Goal: Task Accomplishment & Management: Manage account settings

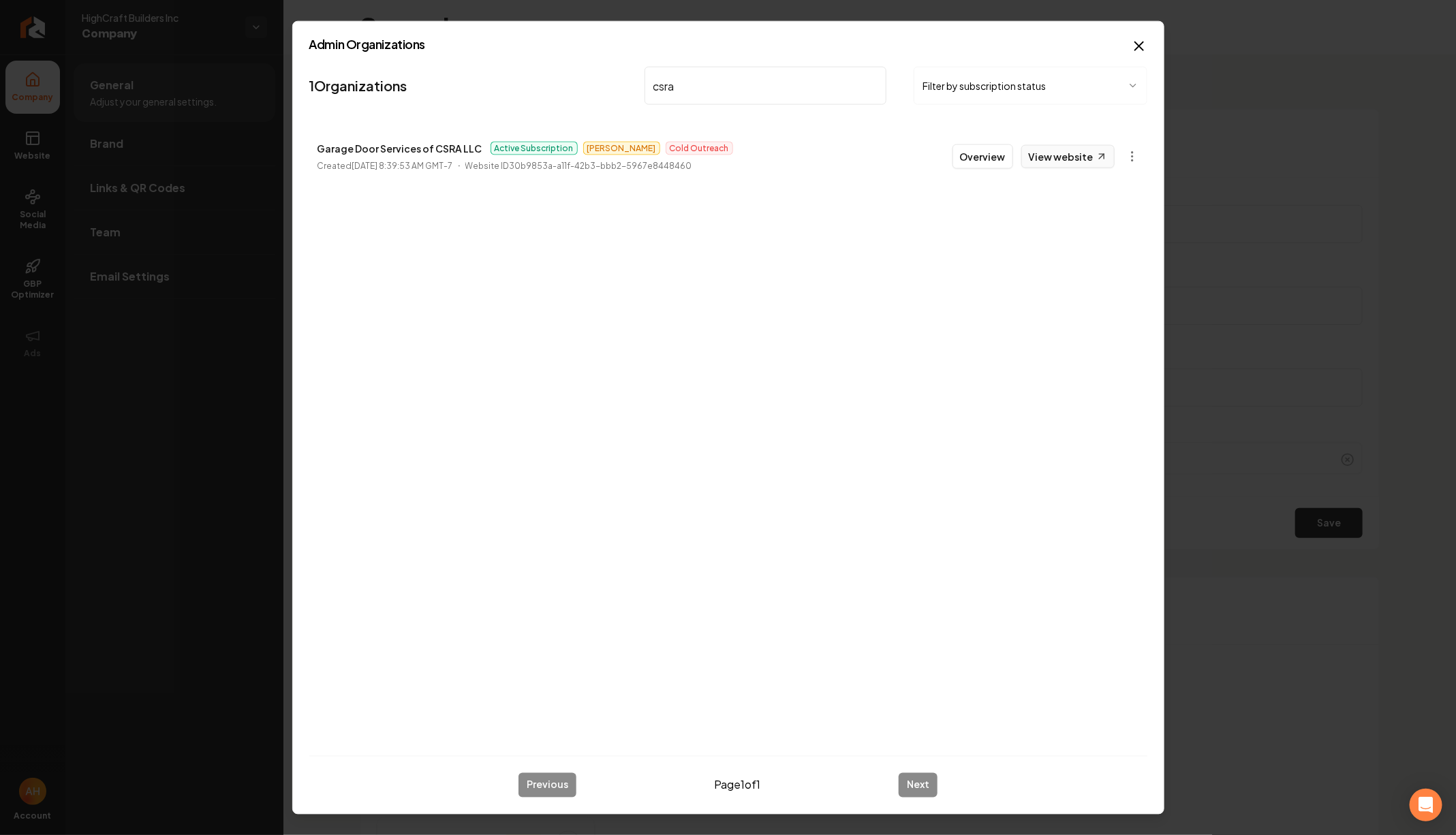
type input "csra"
click at [1091, 155] on link "View website" at bounding box center [1068, 156] width 94 height 23
click at [999, 155] on button "Overview" at bounding box center [983, 156] width 60 height 24
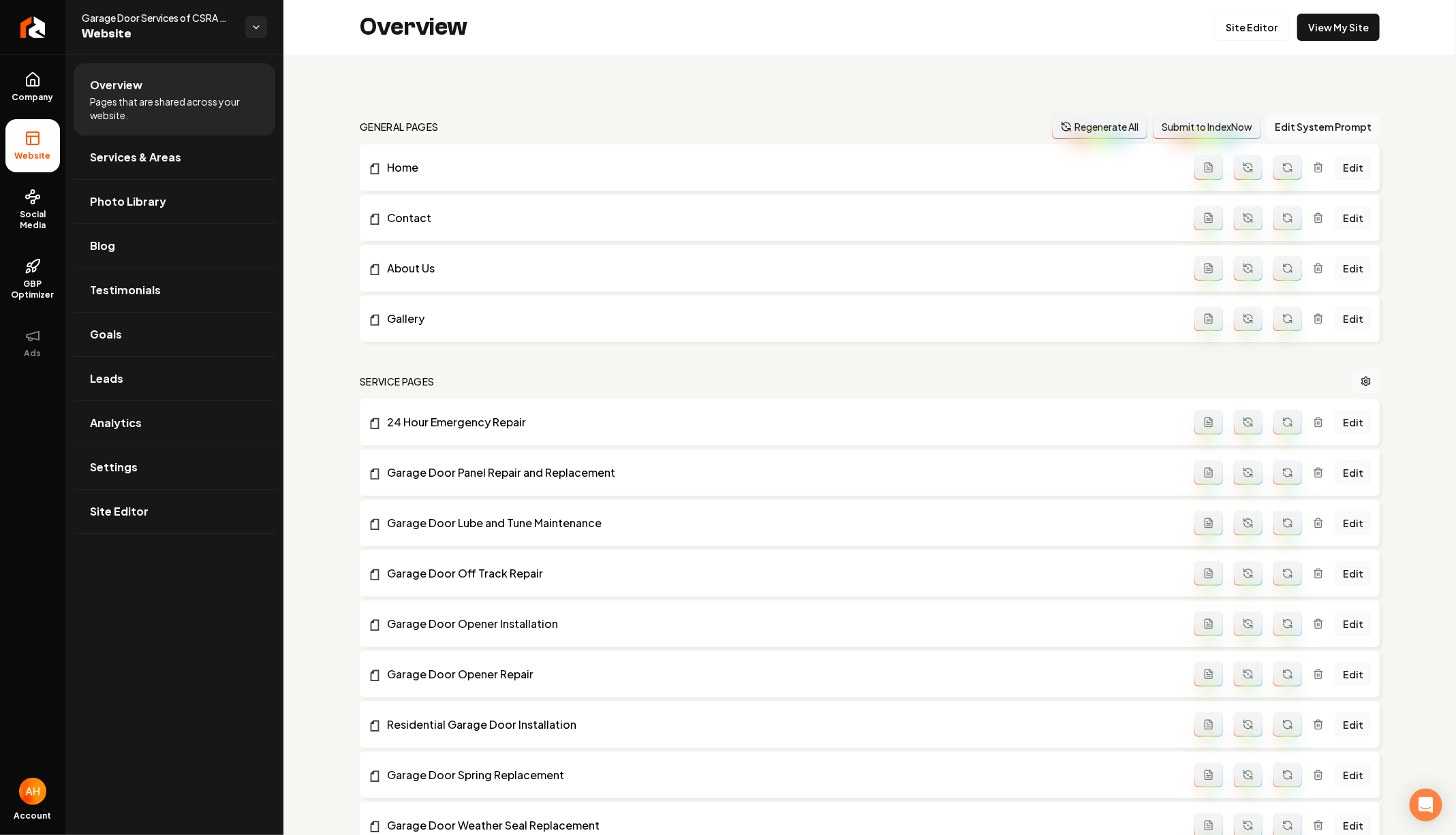
scroll to position [953, 0]
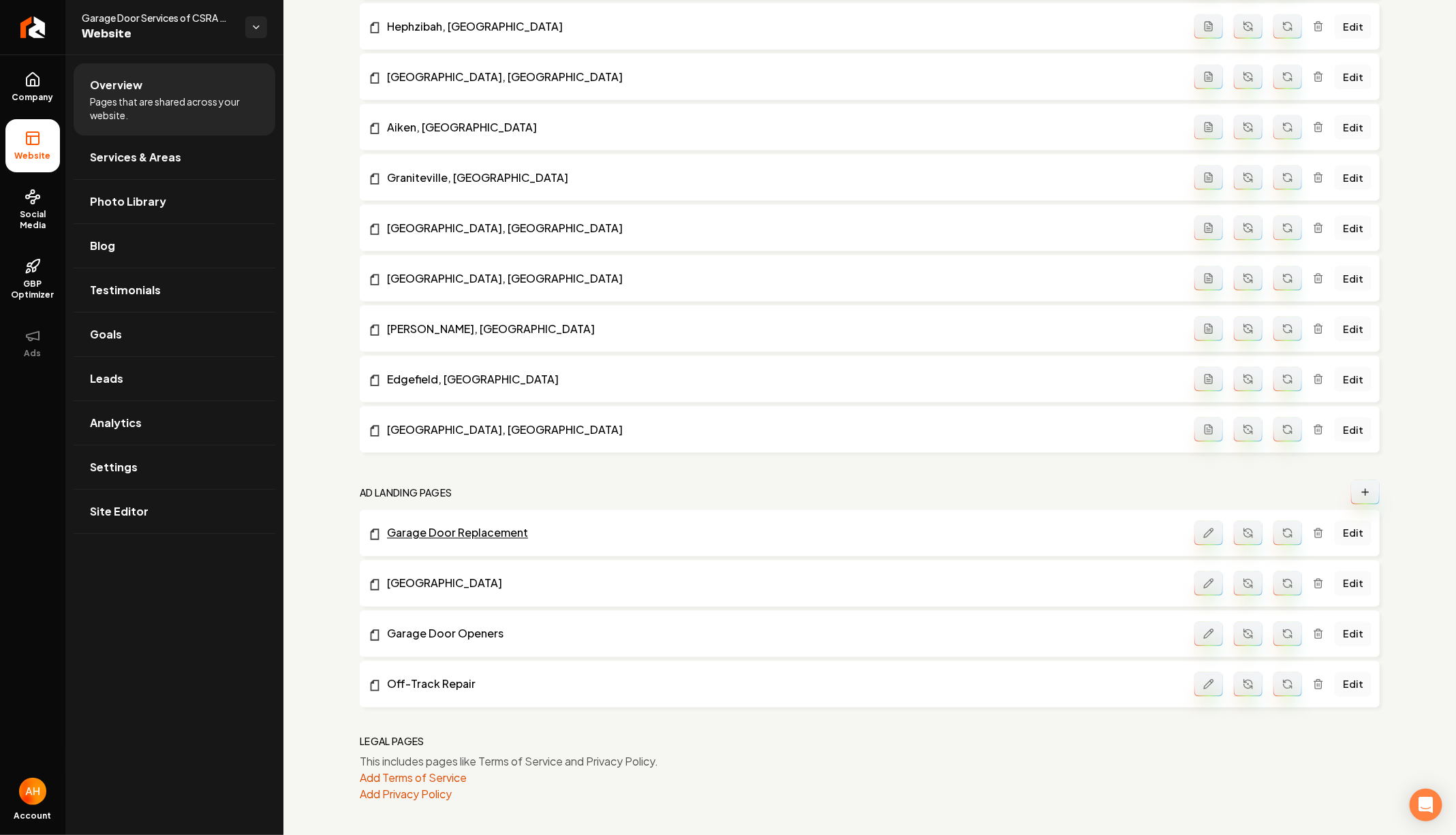
click at [495, 529] on link "Garage Door Replacement" at bounding box center [781, 534] width 826 height 16
click at [421, 579] on link "Broken Springs" at bounding box center [781, 584] width 826 height 16
click at [422, 635] on link "Garage Door Openers" at bounding box center [781, 635] width 826 height 16
click at [422, 688] on link "Off-Track Repair" at bounding box center [781, 684] width 826 height 16
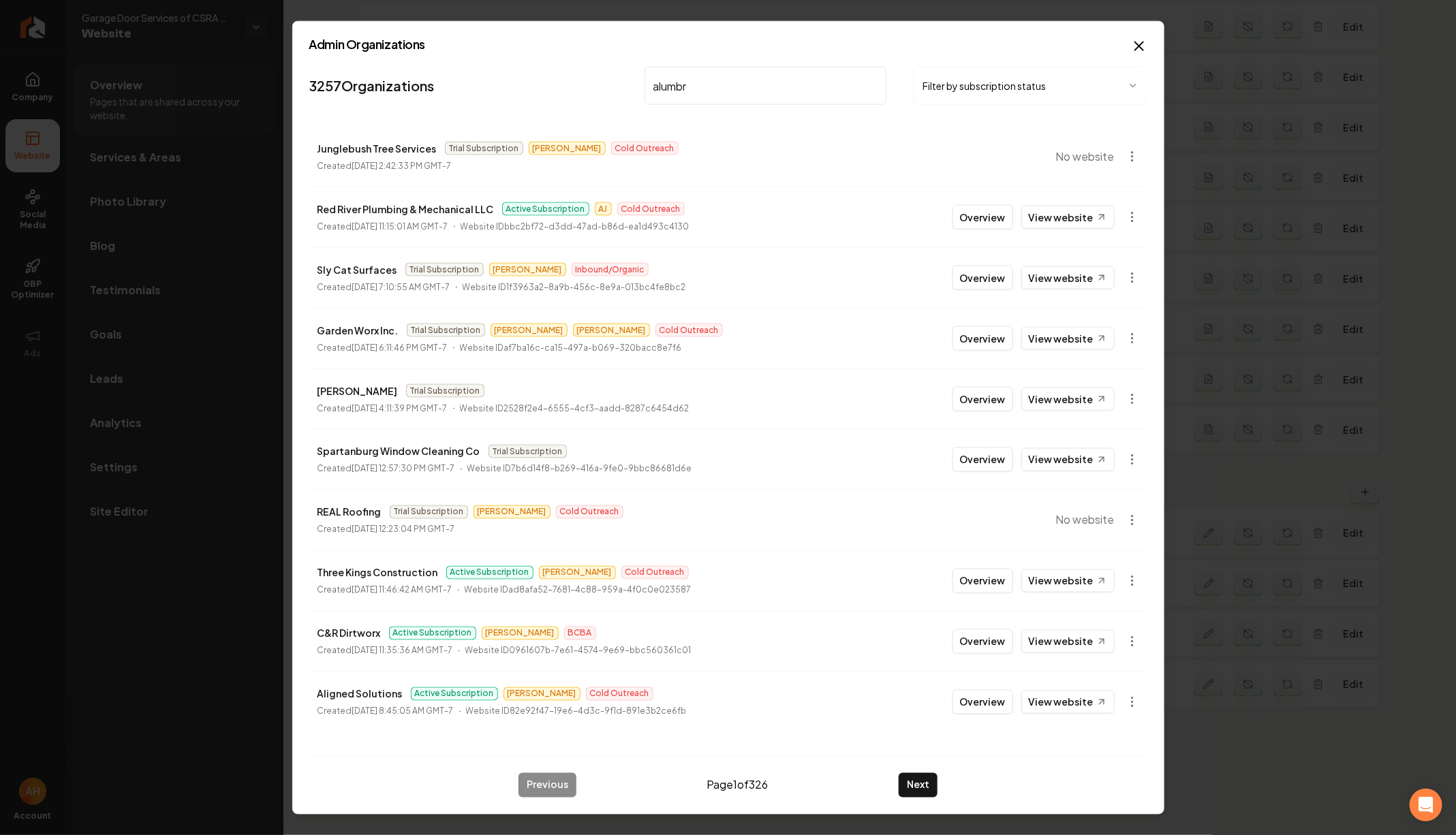
type input "alumbra"
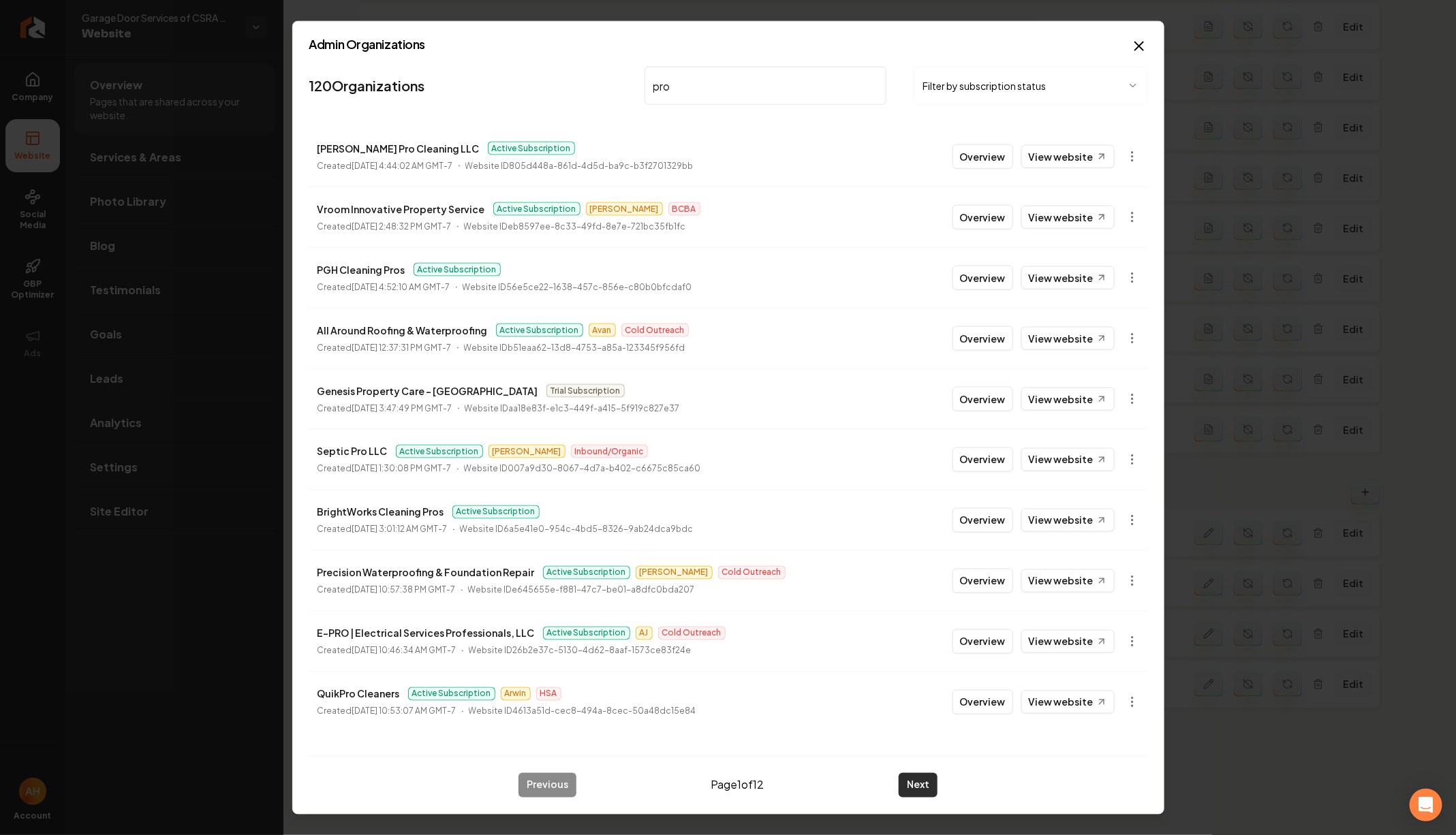
type input "pro"
click at [926, 782] on button "Next" at bounding box center [918, 784] width 39 height 24
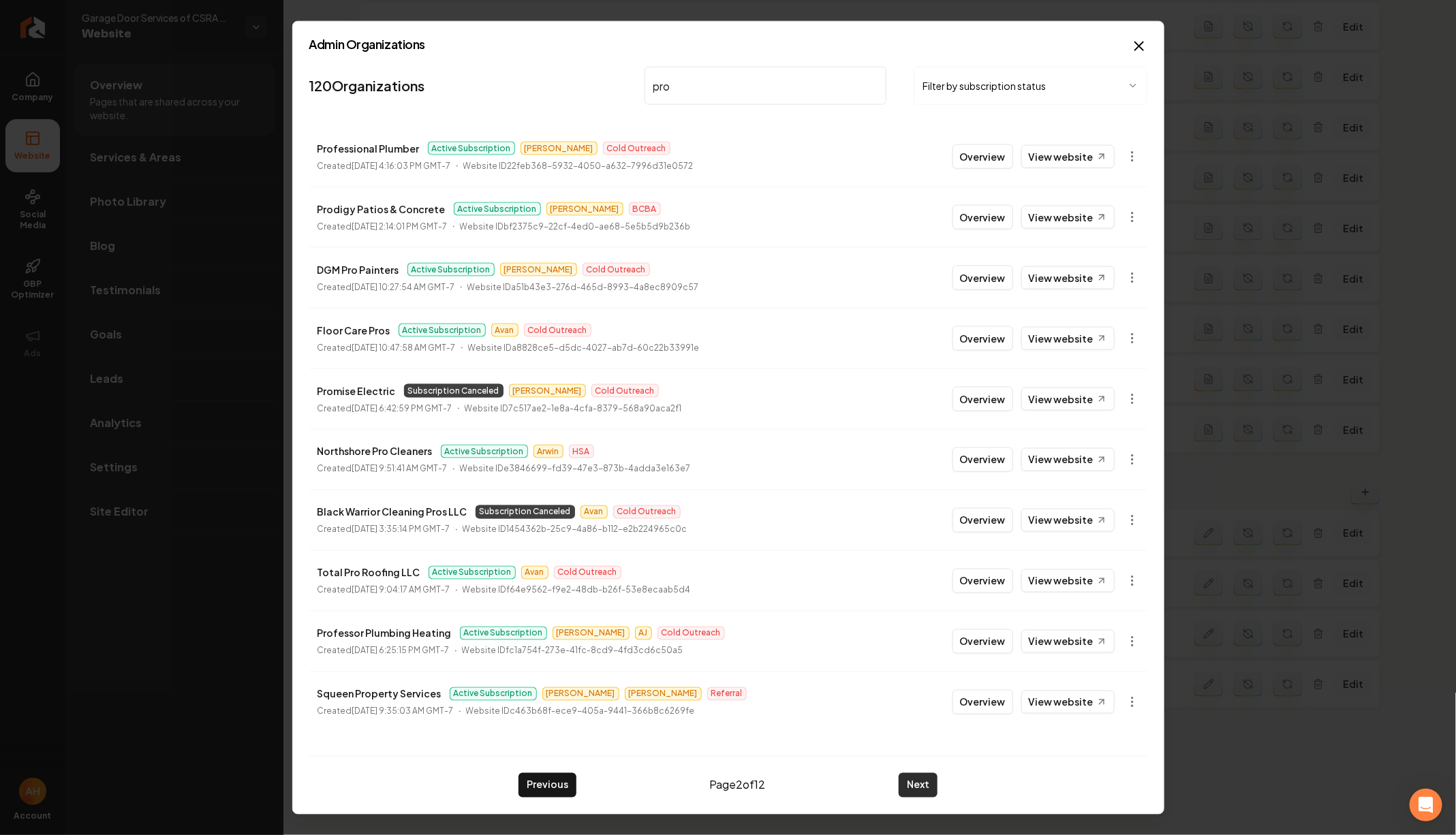
click at [923, 785] on button "Next" at bounding box center [918, 784] width 39 height 24
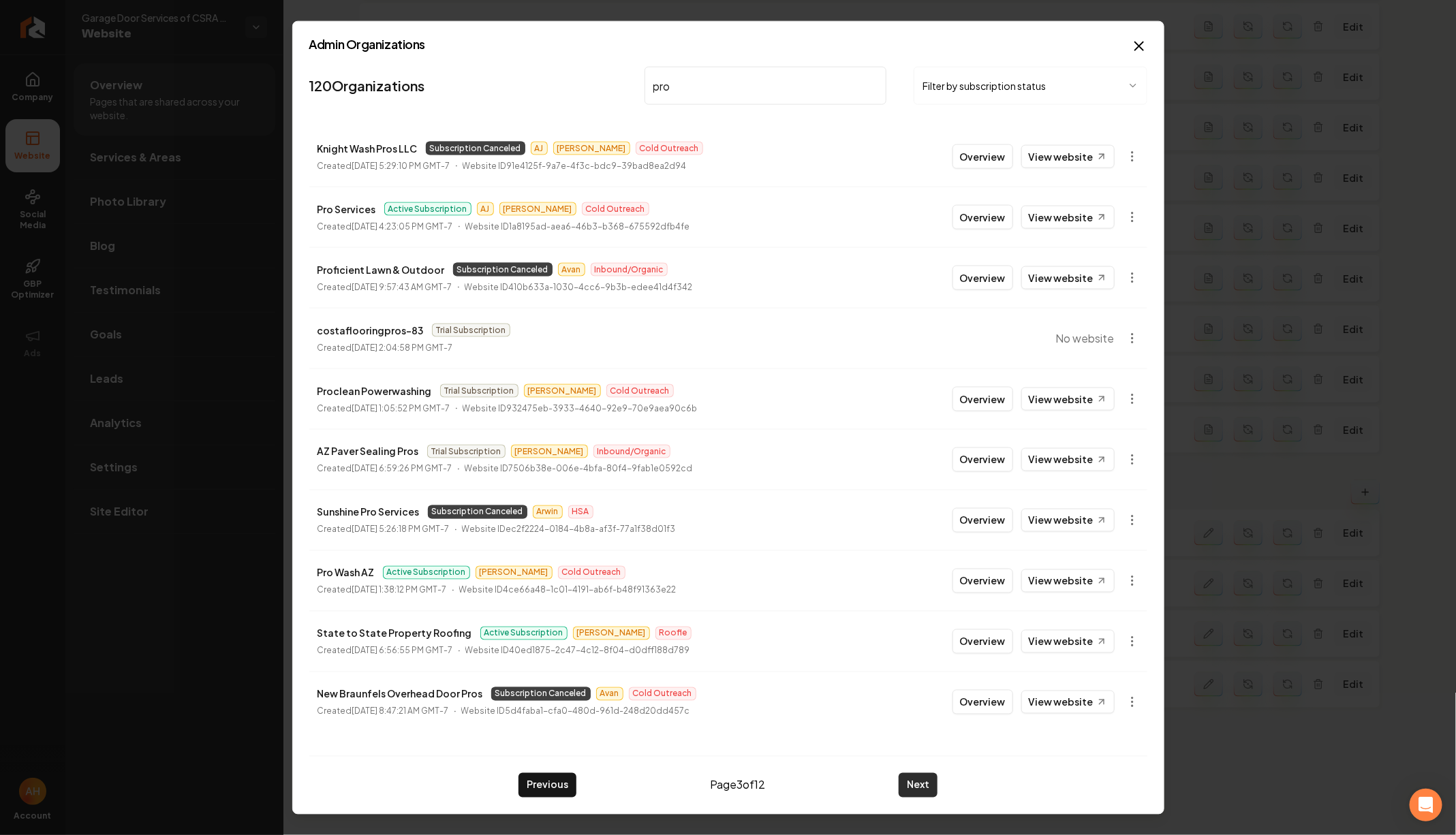
click at [922, 785] on button "Next" at bounding box center [918, 784] width 39 height 24
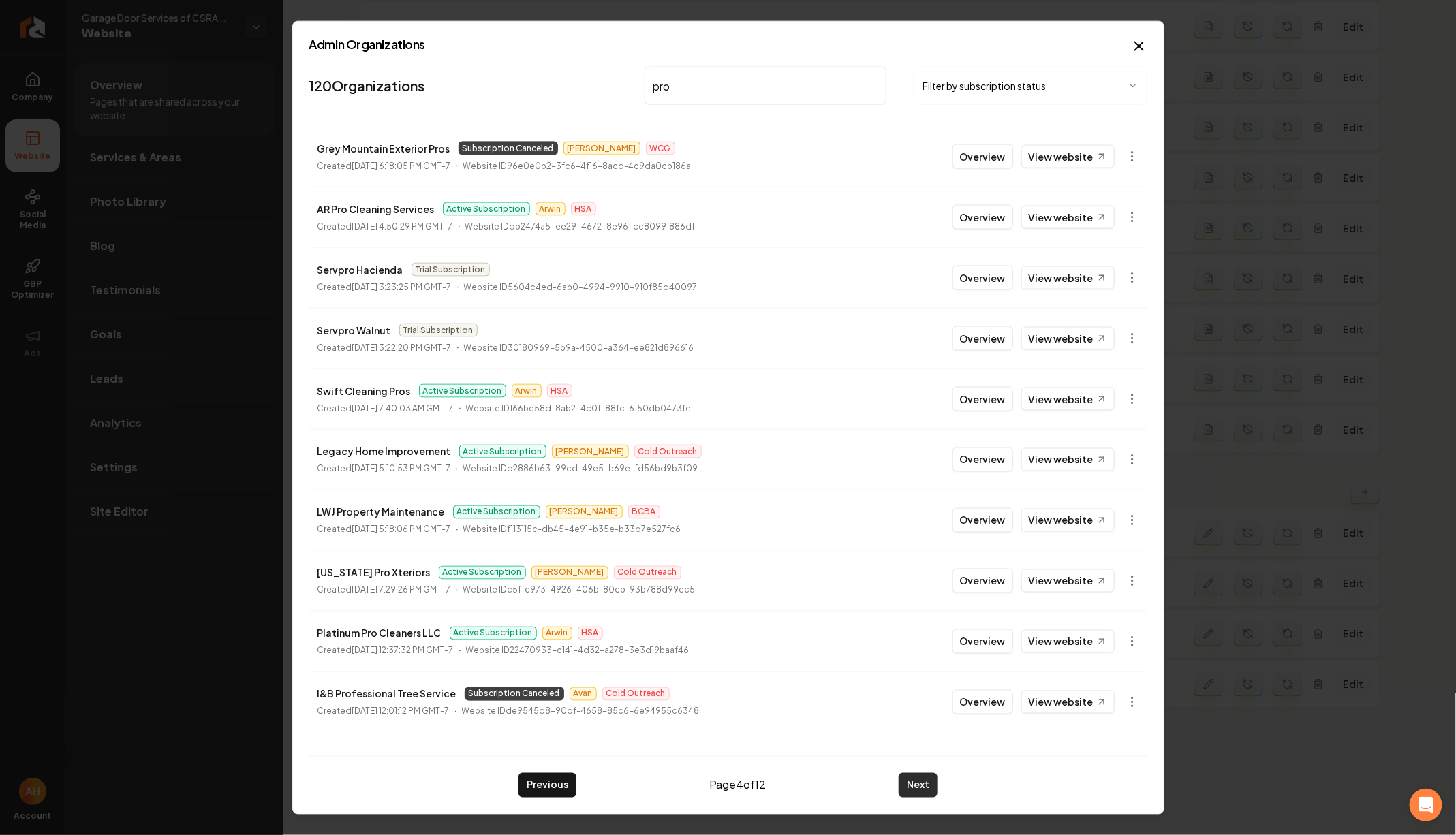
click at [922, 786] on button "Next" at bounding box center [918, 784] width 39 height 24
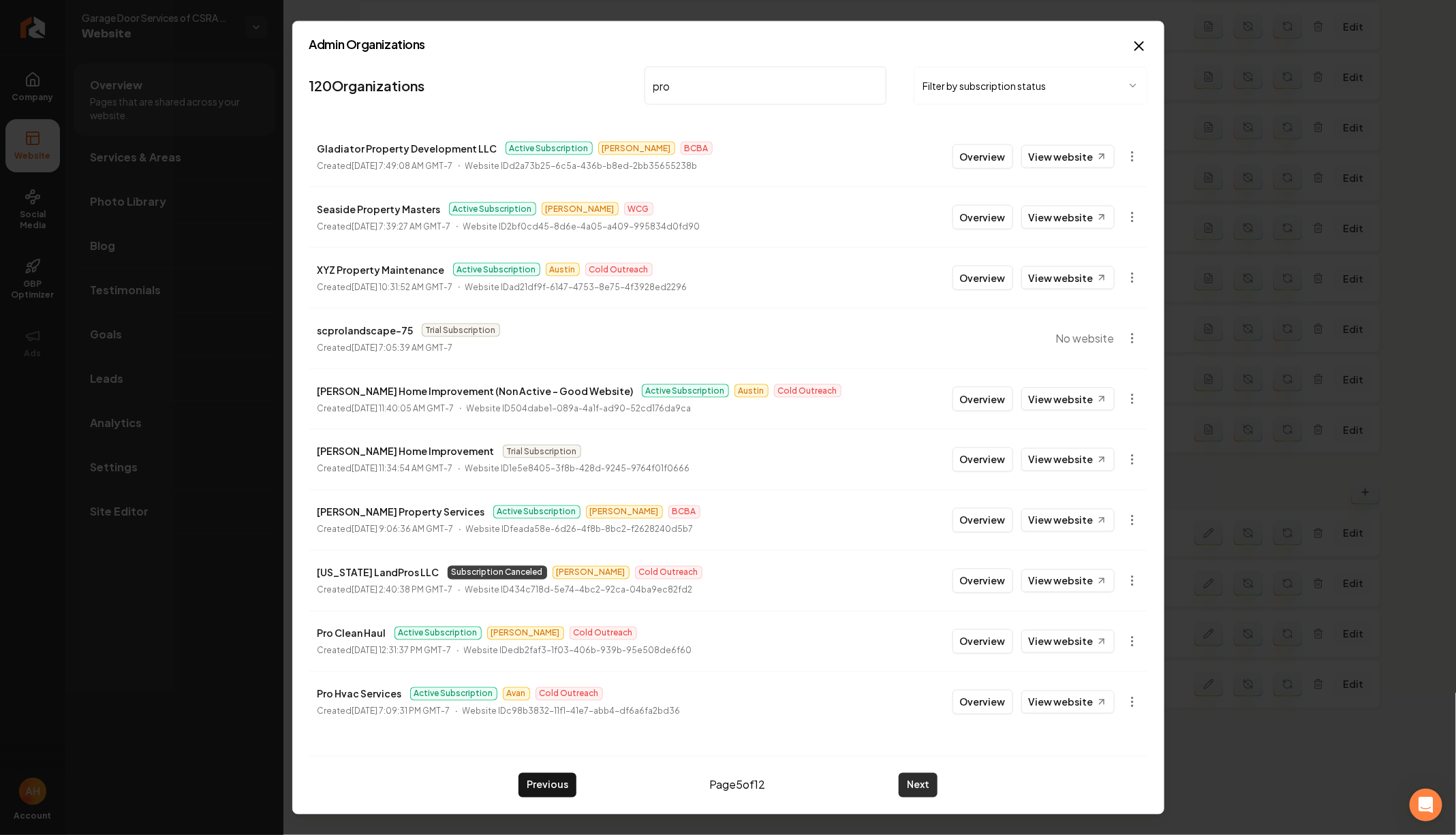
click at [922, 786] on button "Next" at bounding box center [918, 784] width 39 height 24
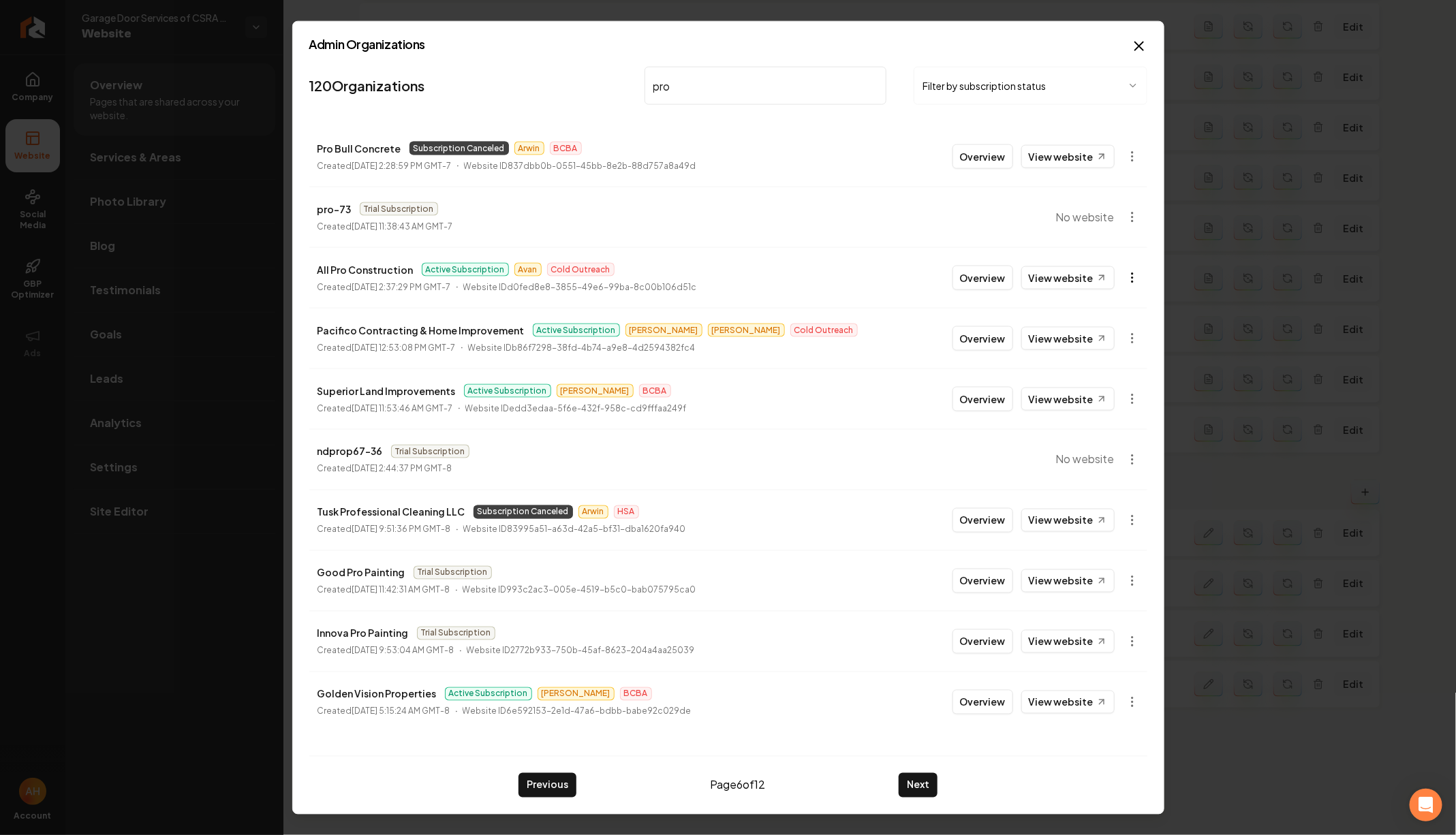
click at [1126, 278] on body "Company Website Social Media GBP Optimizer Ads Account Garage Door Services of …" at bounding box center [728, 417] width 1456 height 835
click at [1109, 354] on div "Join Org" at bounding box center [1100, 351] width 86 height 22
click at [981, 279] on button "Overview" at bounding box center [983, 278] width 60 height 24
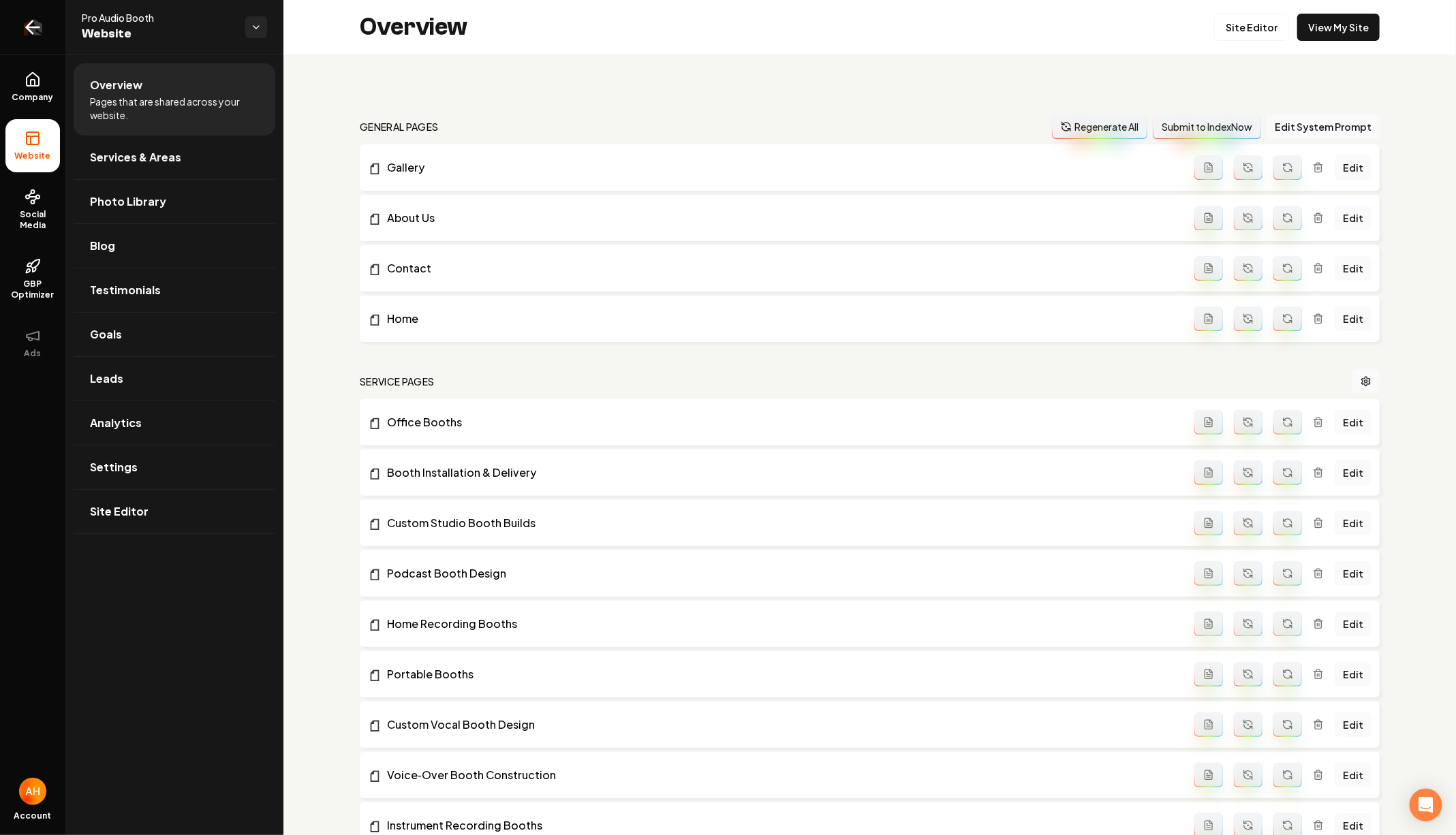
click at [34, 23] on icon "Return to dashboard" at bounding box center [33, 27] width 22 height 22
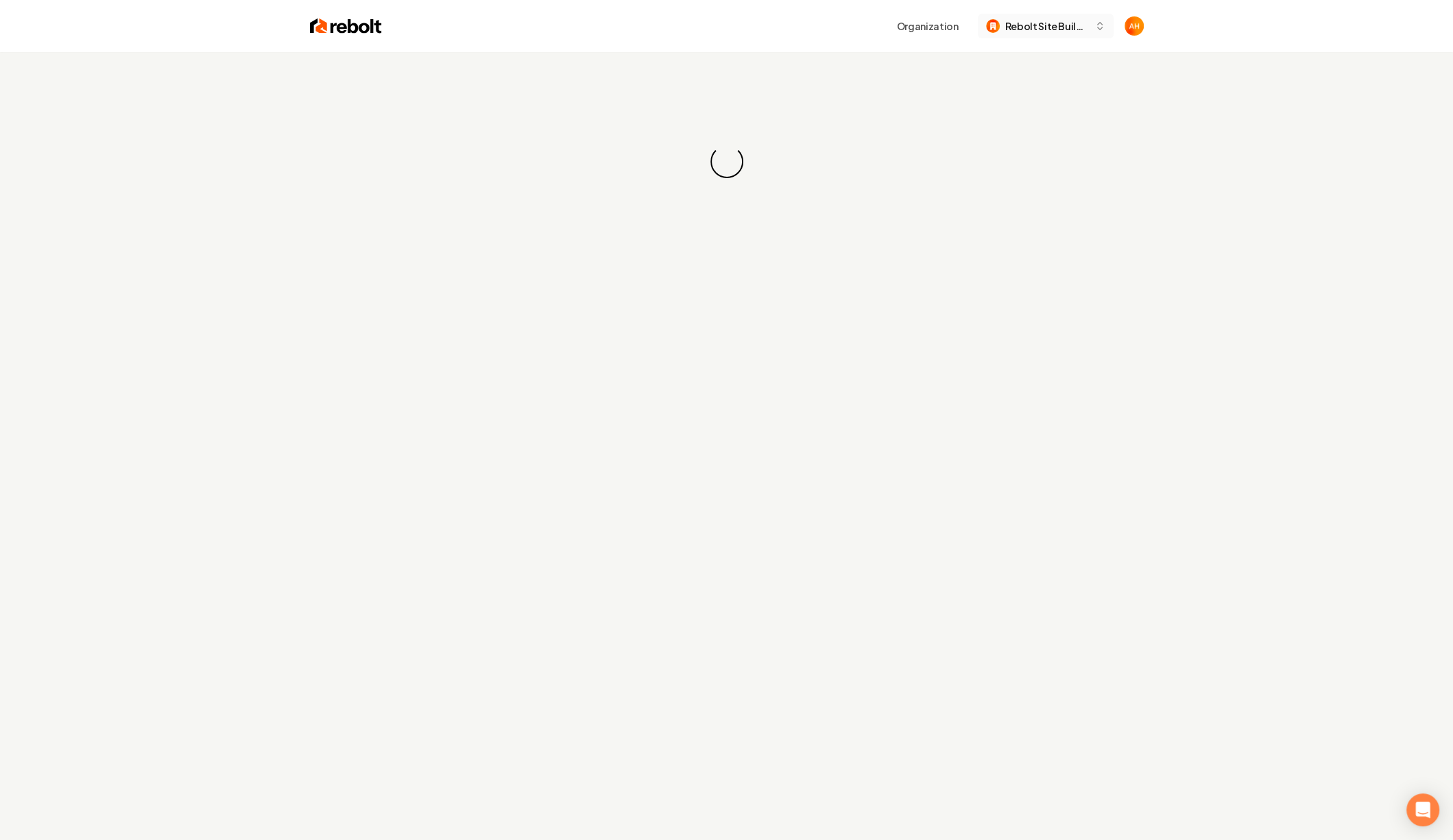
click at [1027, 24] on span "Rebolt Site Builder" at bounding box center [1047, 26] width 84 height 15
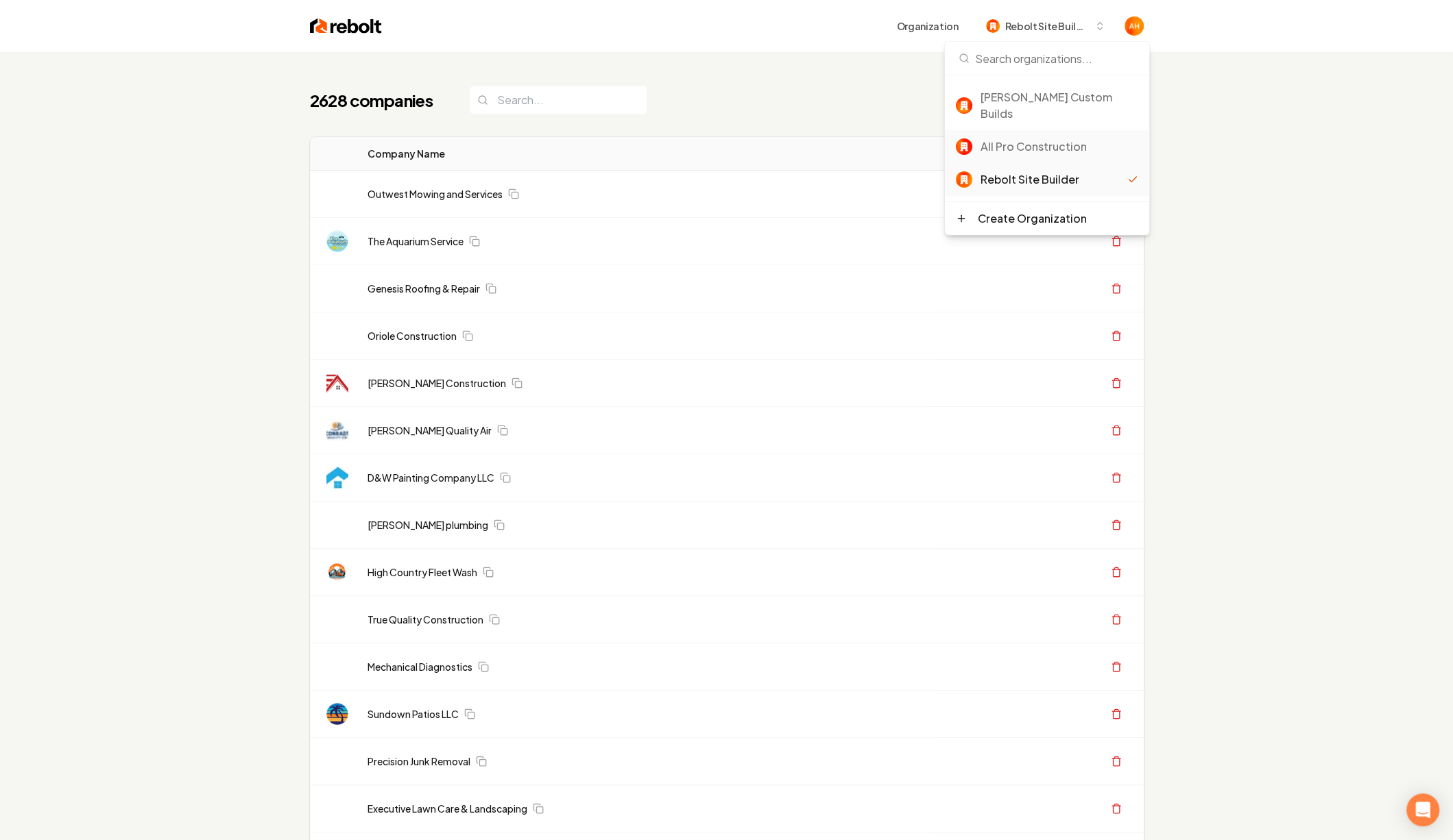
click at [1021, 138] on div "All Pro Construction" at bounding box center [1059, 147] width 157 height 16
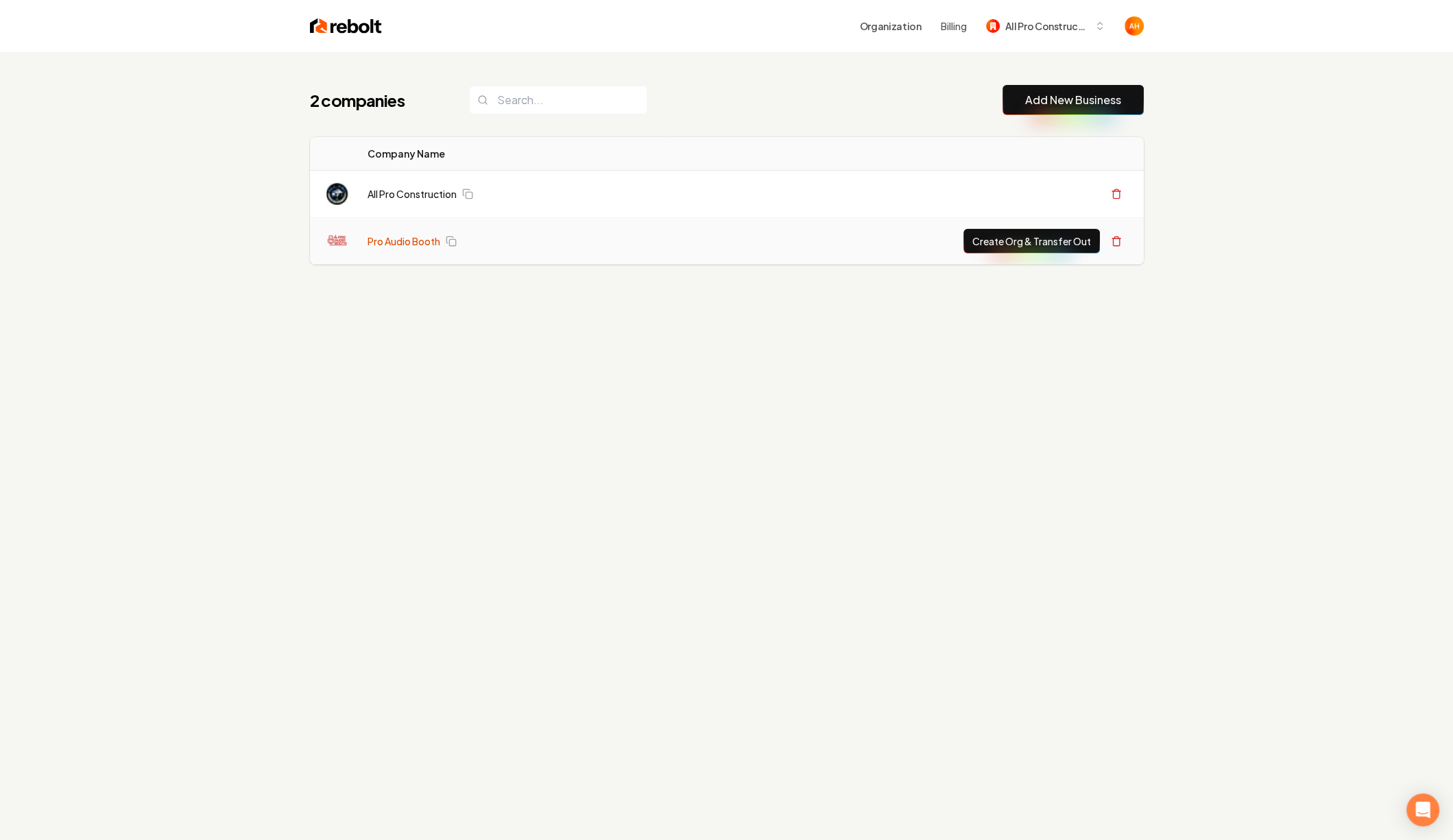
click at [396, 243] on link "Pro Audio Booth" at bounding box center [403, 241] width 73 height 14
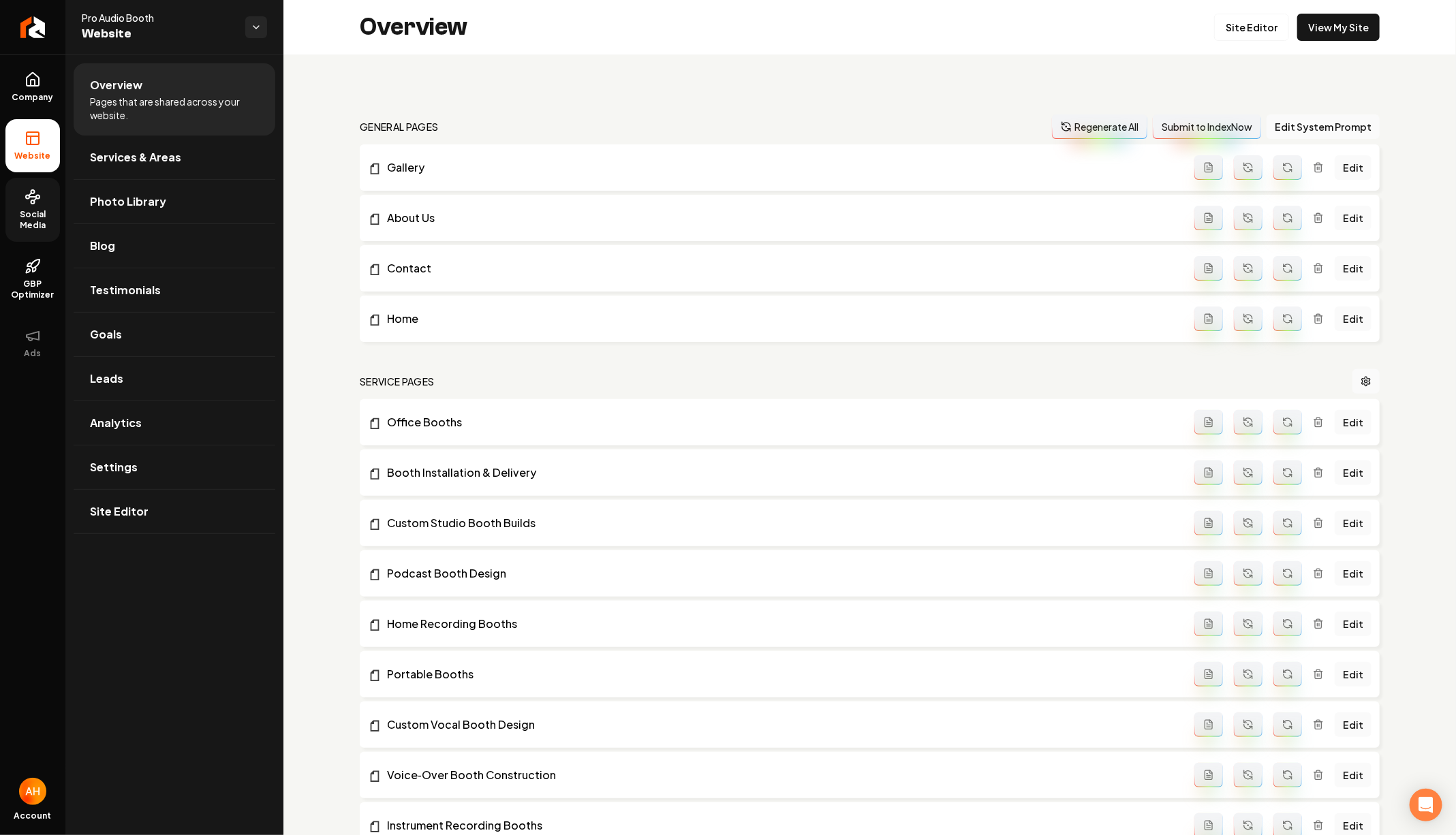
click at [28, 209] on span "Social Media" at bounding box center [33, 220] width 55 height 22
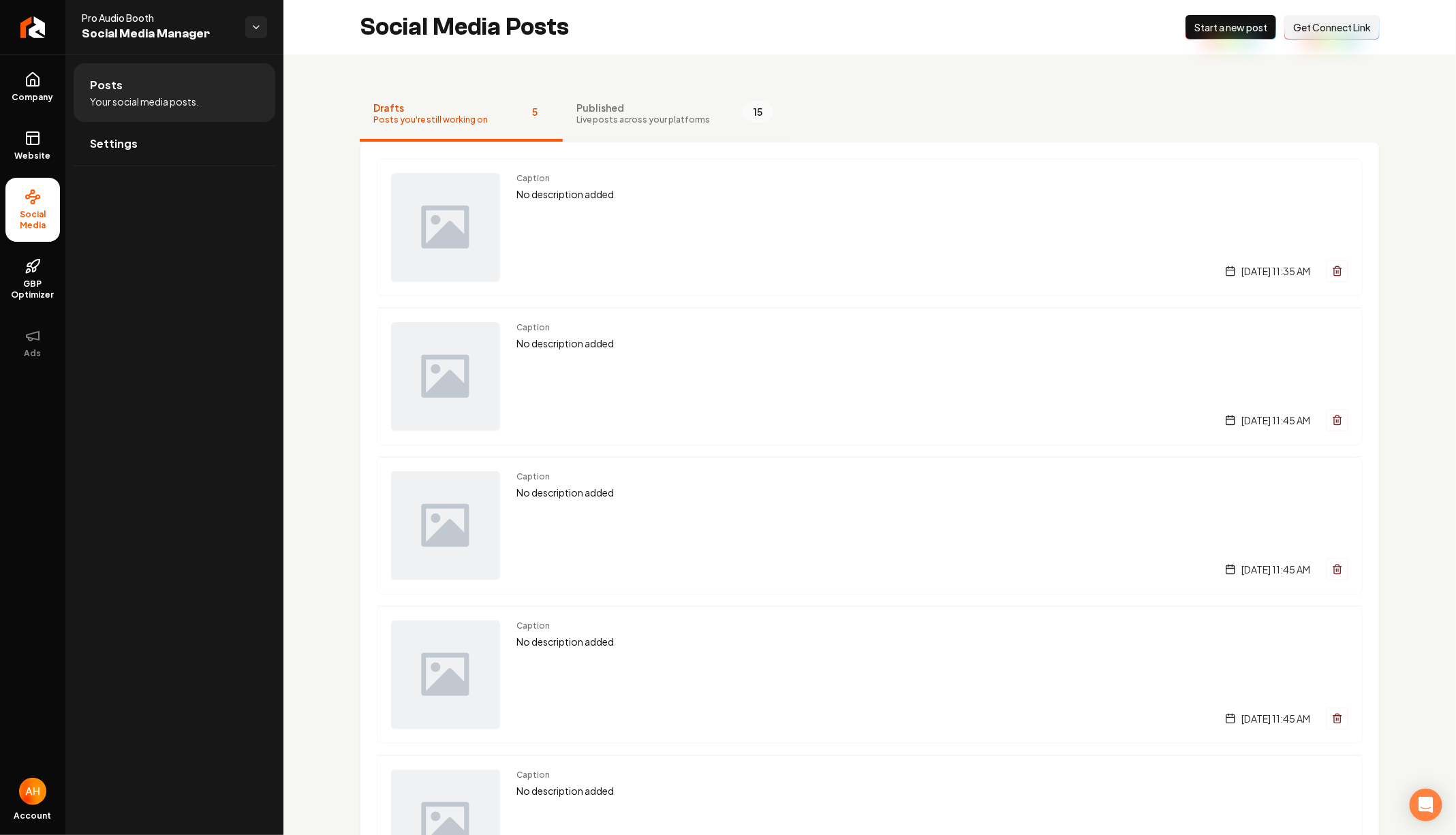
click at [718, 112] on button "Published Live posts across your platforms 15" at bounding box center [675, 114] width 224 height 55
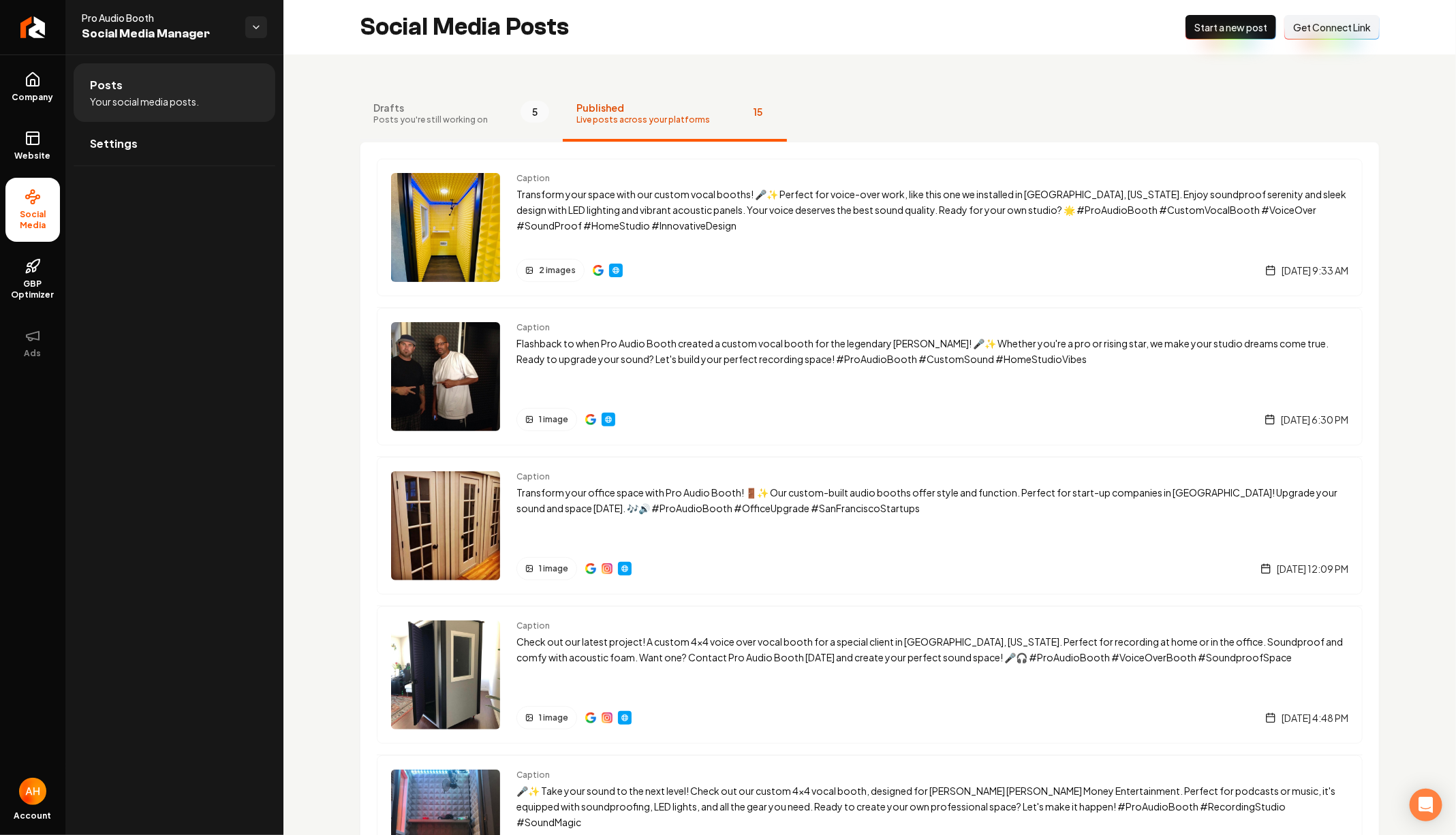
click at [460, 109] on span "Drafts" at bounding box center [430, 108] width 114 height 14
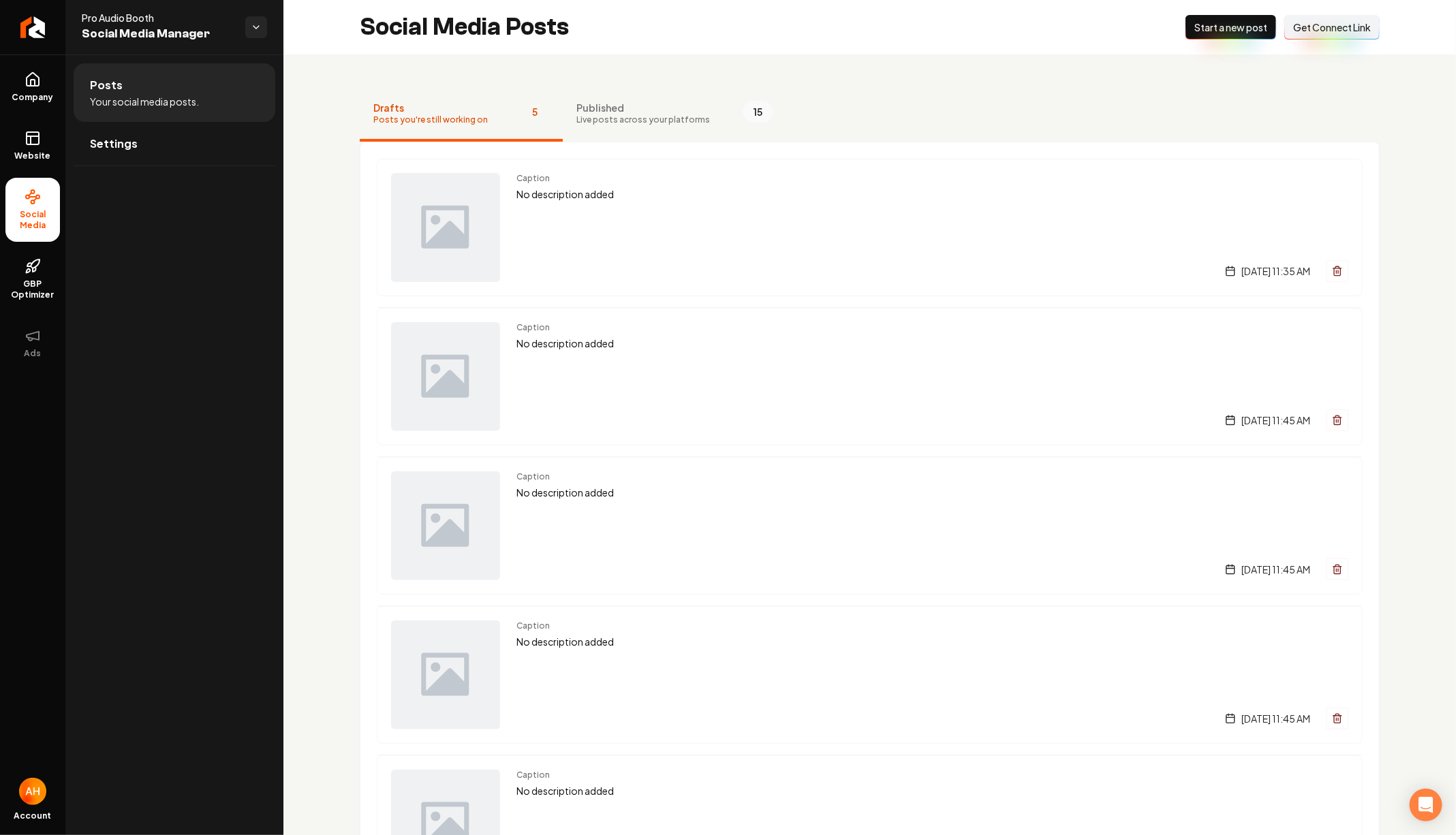
click at [1296, 27] on span "Get Connect Link" at bounding box center [1331, 27] width 77 height 14
click at [210, 149] on link "Settings" at bounding box center [174, 144] width 202 height 44
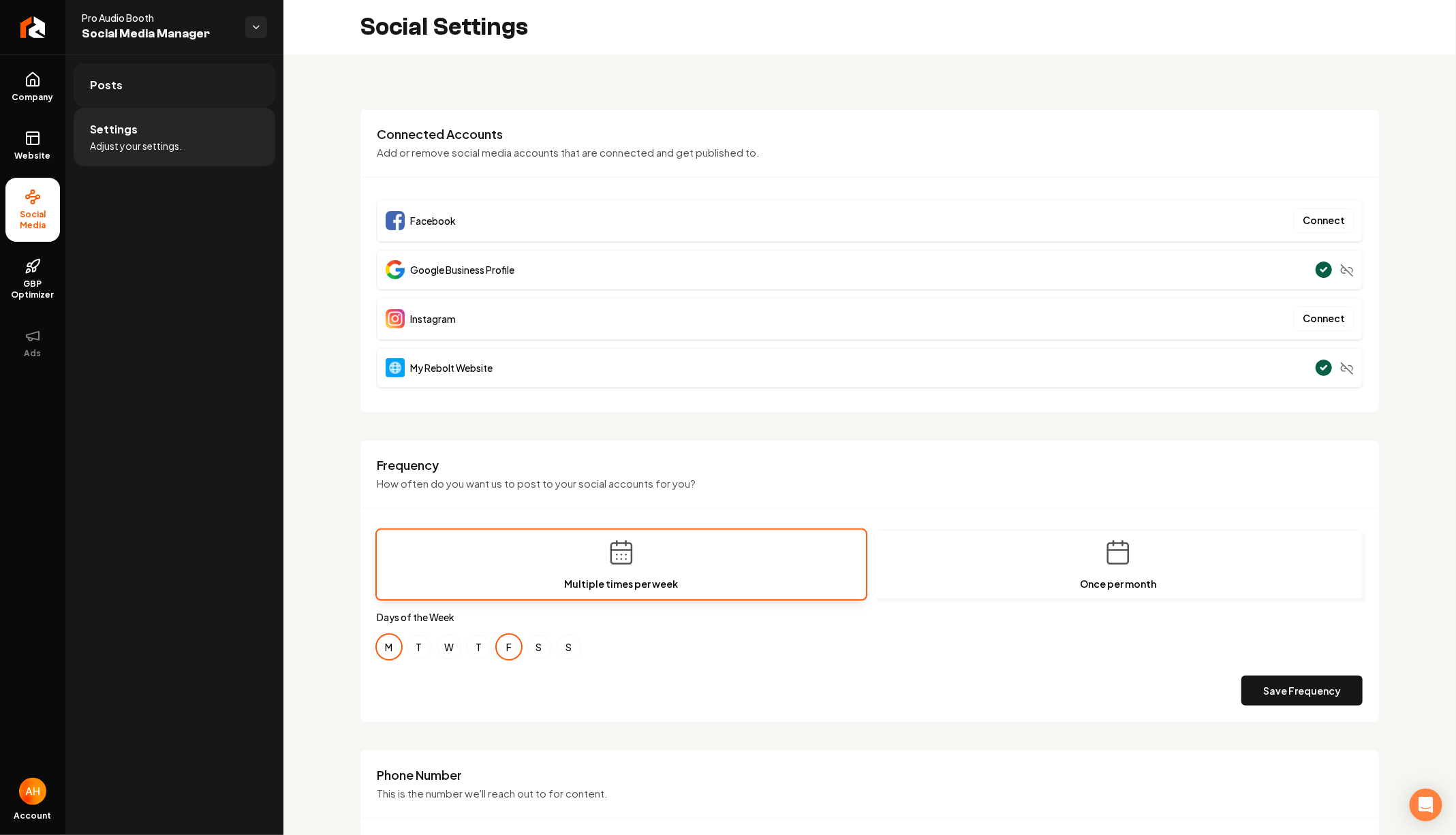
click at [168, 96] on link "Posts" at bounding box center [174, 86] width 202 height 44
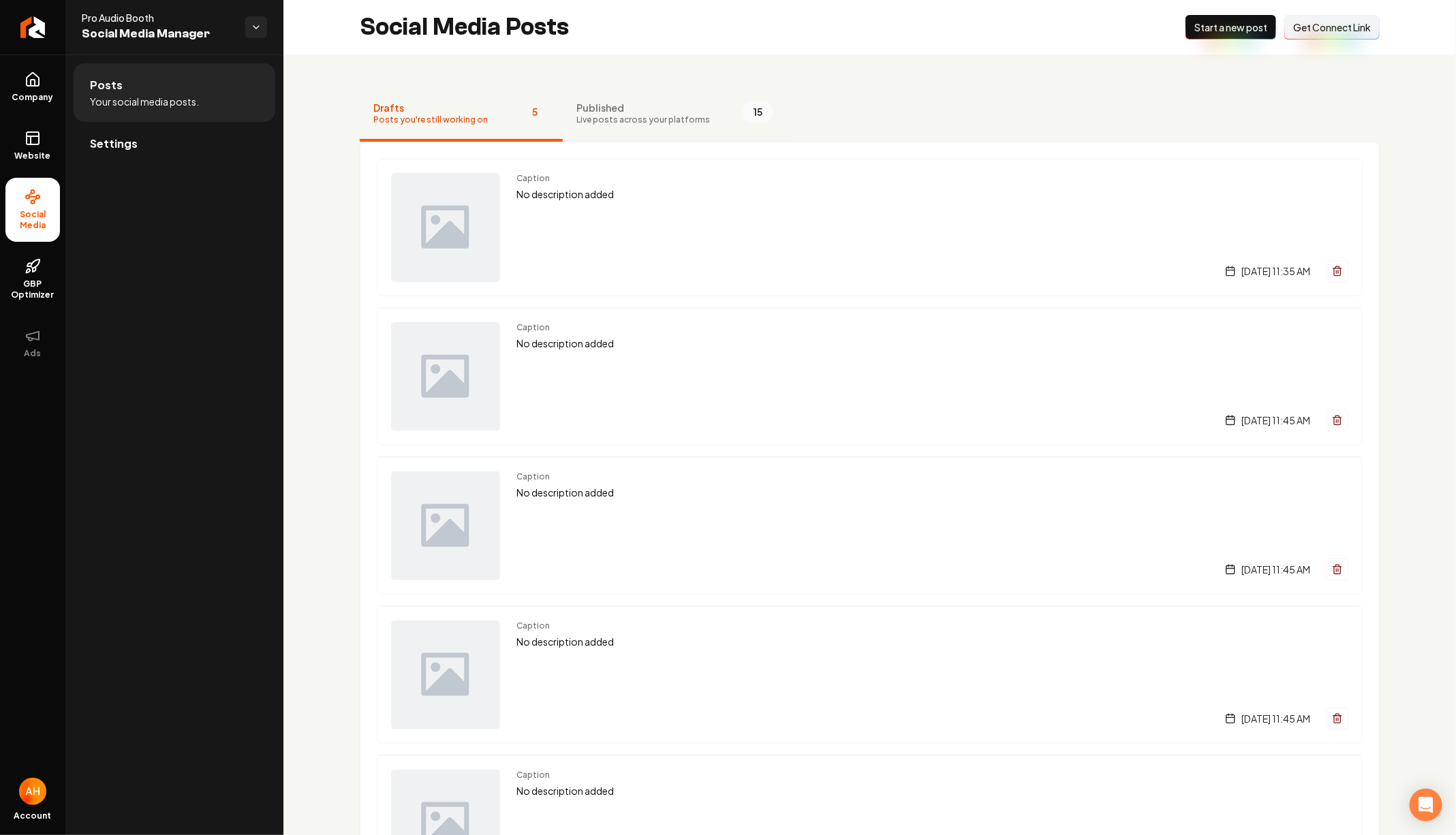
click at [626, 107] on span "Published" at bounding box center [644, 108] width 134 height 14
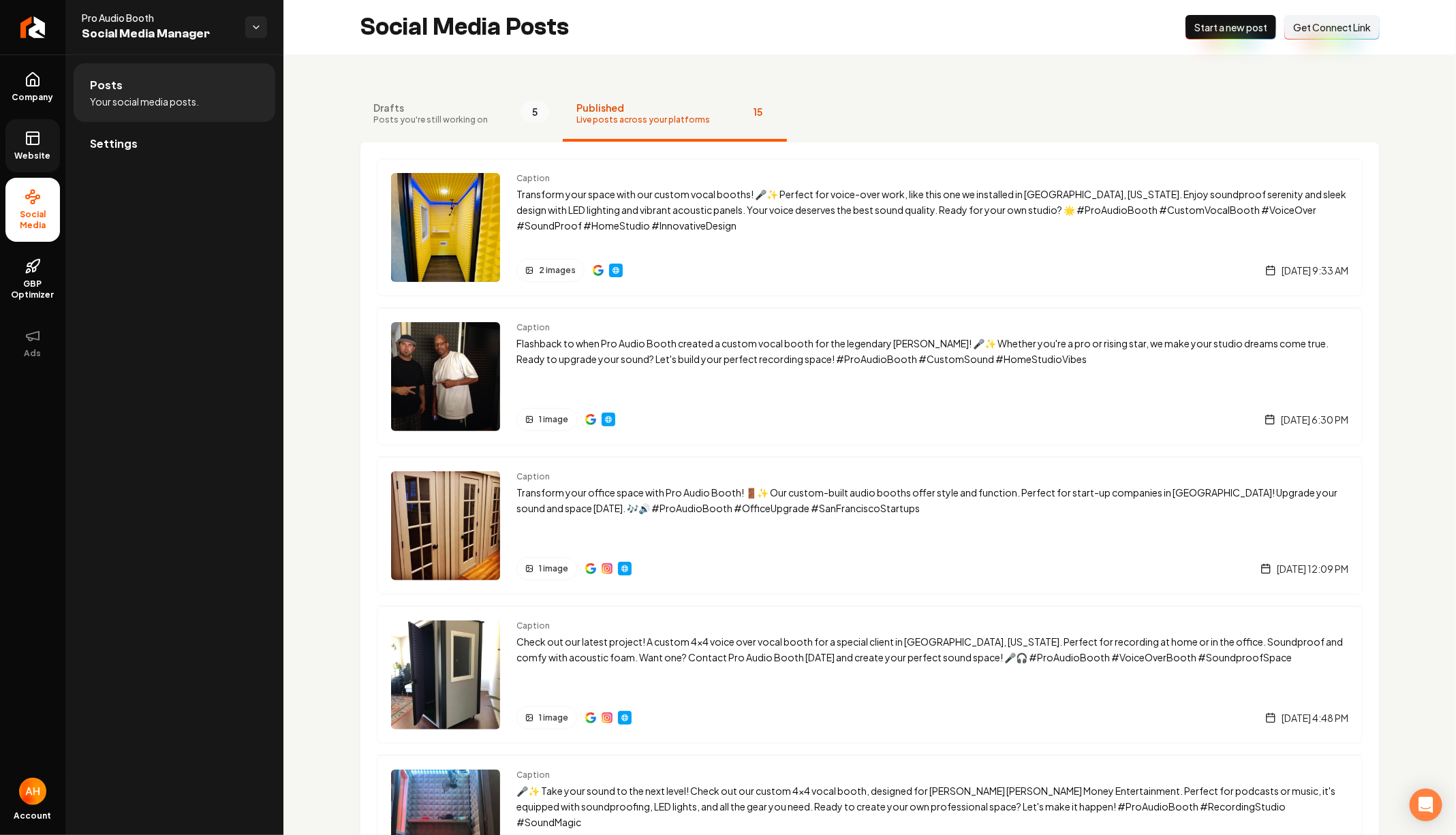
click at [21, 140] on link "Website" at bounding box center [33, 145] width 55 height 53
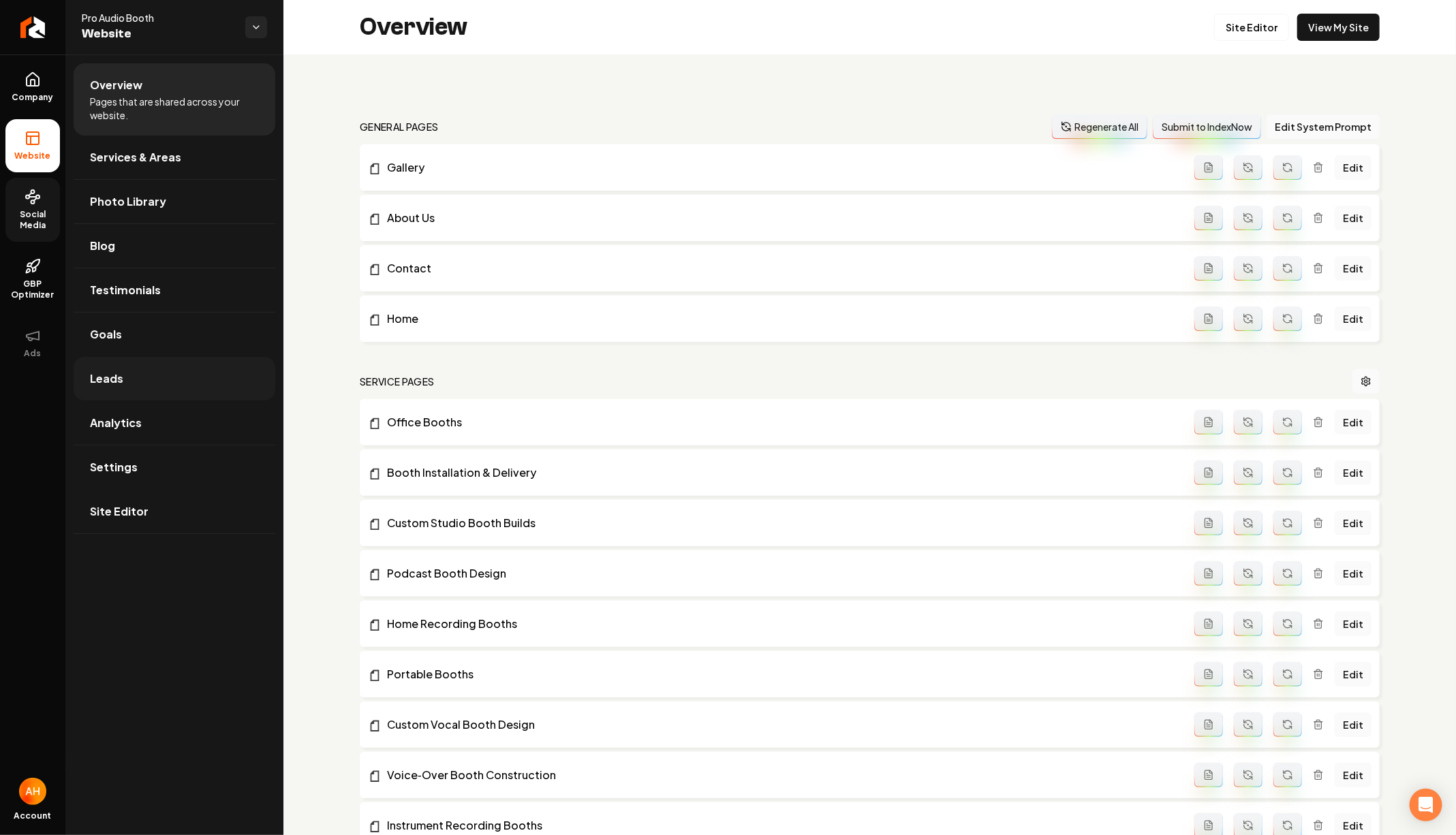
click at [143, 376] on link "Leads" at bounding box center [174, 379] width 202 height 44
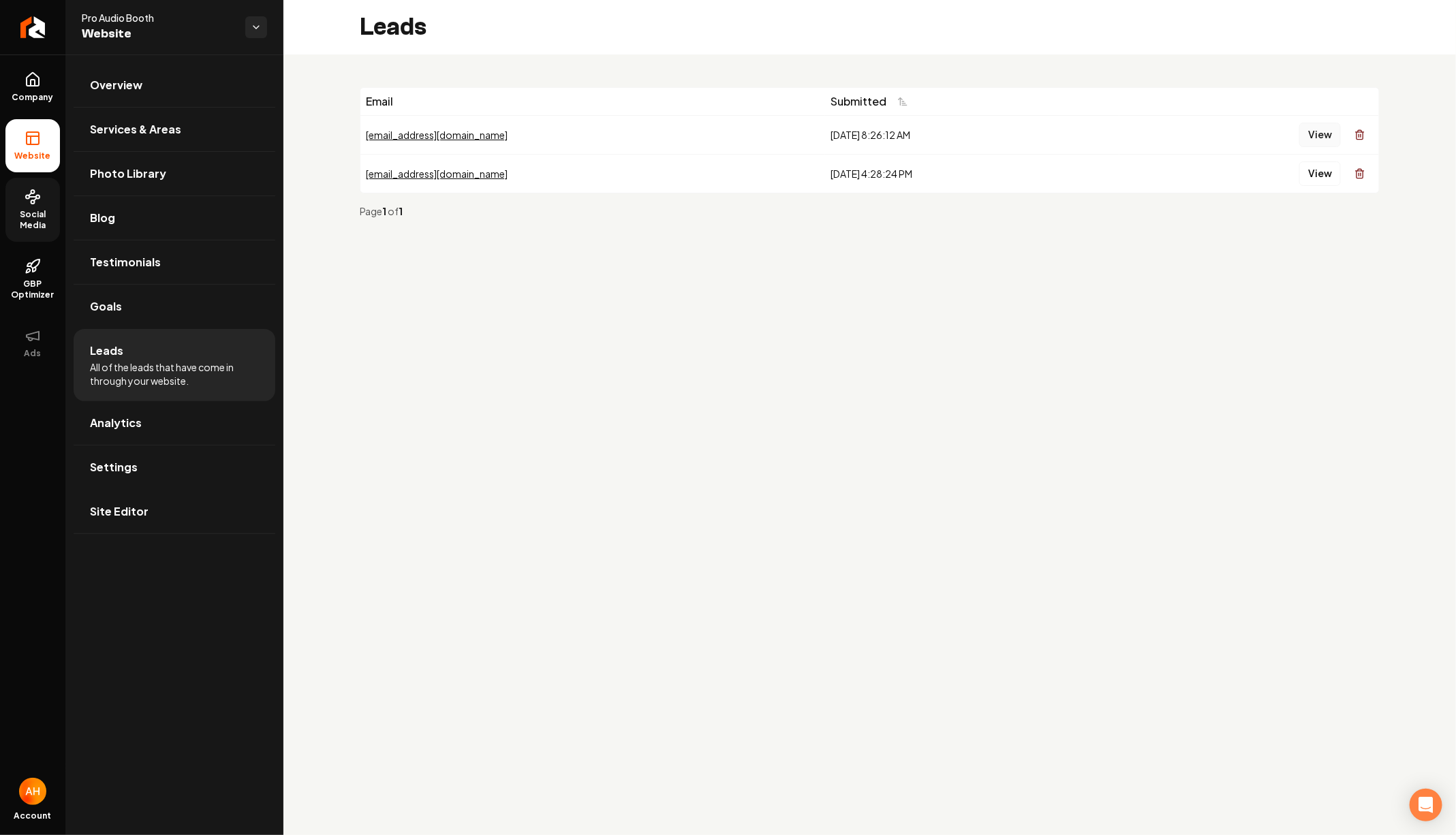
click at [1319, 138] on button "View" at bounding box center [1320, 135] width 42 height 24
click at [1316, 178] on button "View" at bounding box center [1320, 174] width 42 height 24
click at [416, 292] on main "Leads Email Submitted [EMAIL_ADDRESS][DOMAIN_NAME] [DATE] 8:26:12 AM View [EMAI…" at bounding box center [869, 417] width 1172 height 835
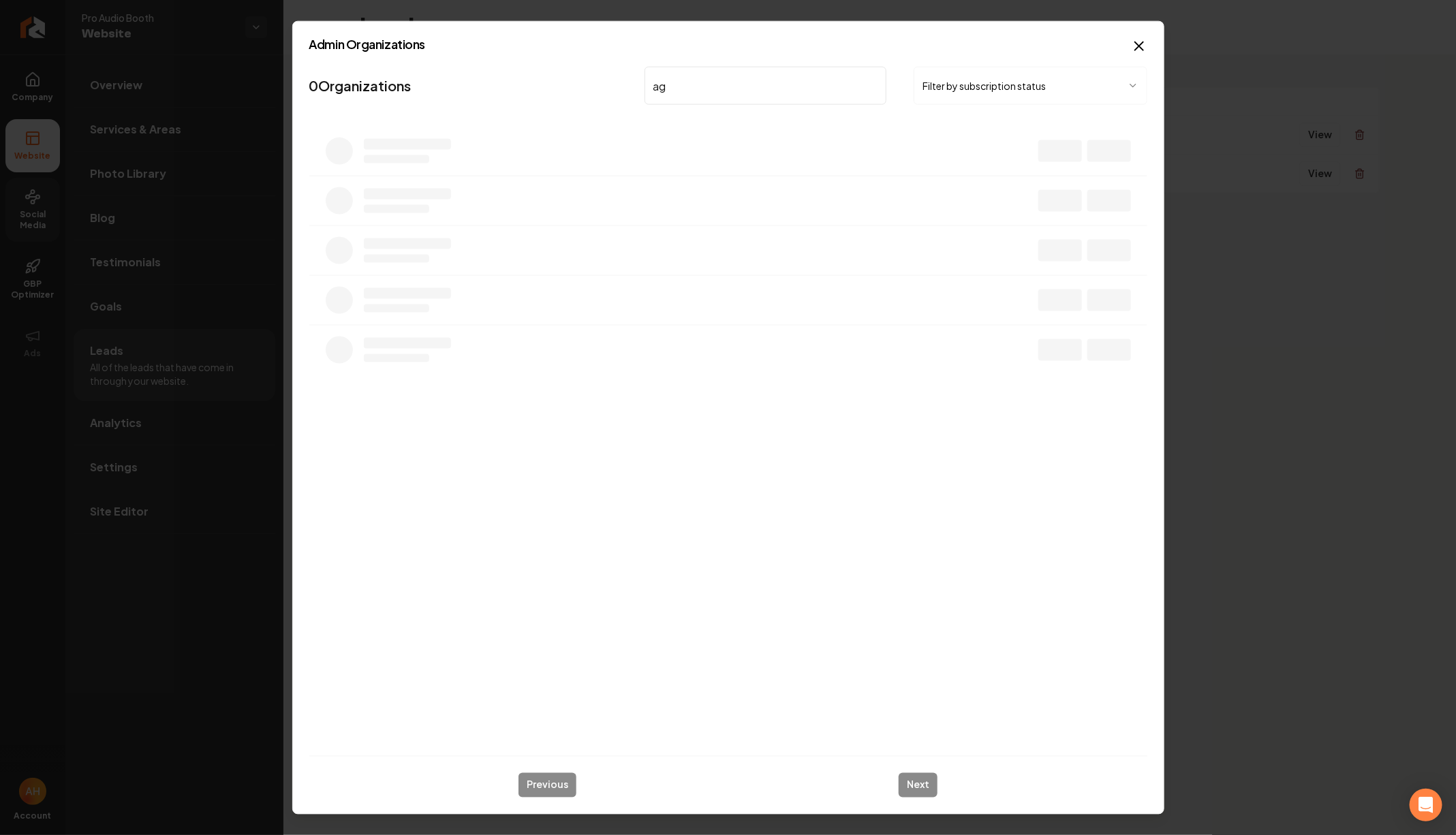
type input "a"
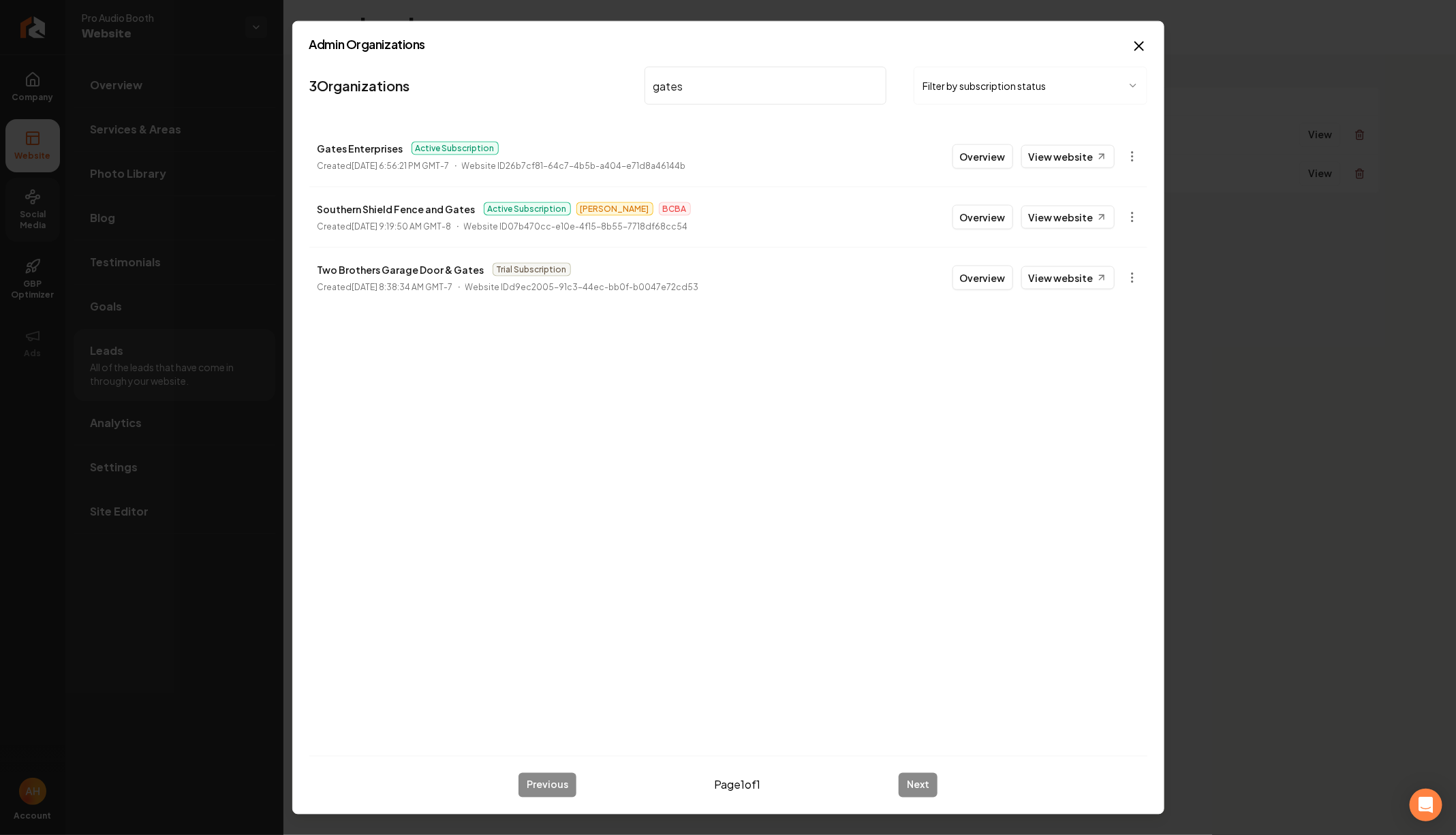
click at [366, 143] on p "Gates Enterprises" at bounding box center [360, 148] width 86 height 16
copy p "Gates Enterprises"
click at [688, 86] on input "gates" at bounding box center [766, 86] width 243 height 38
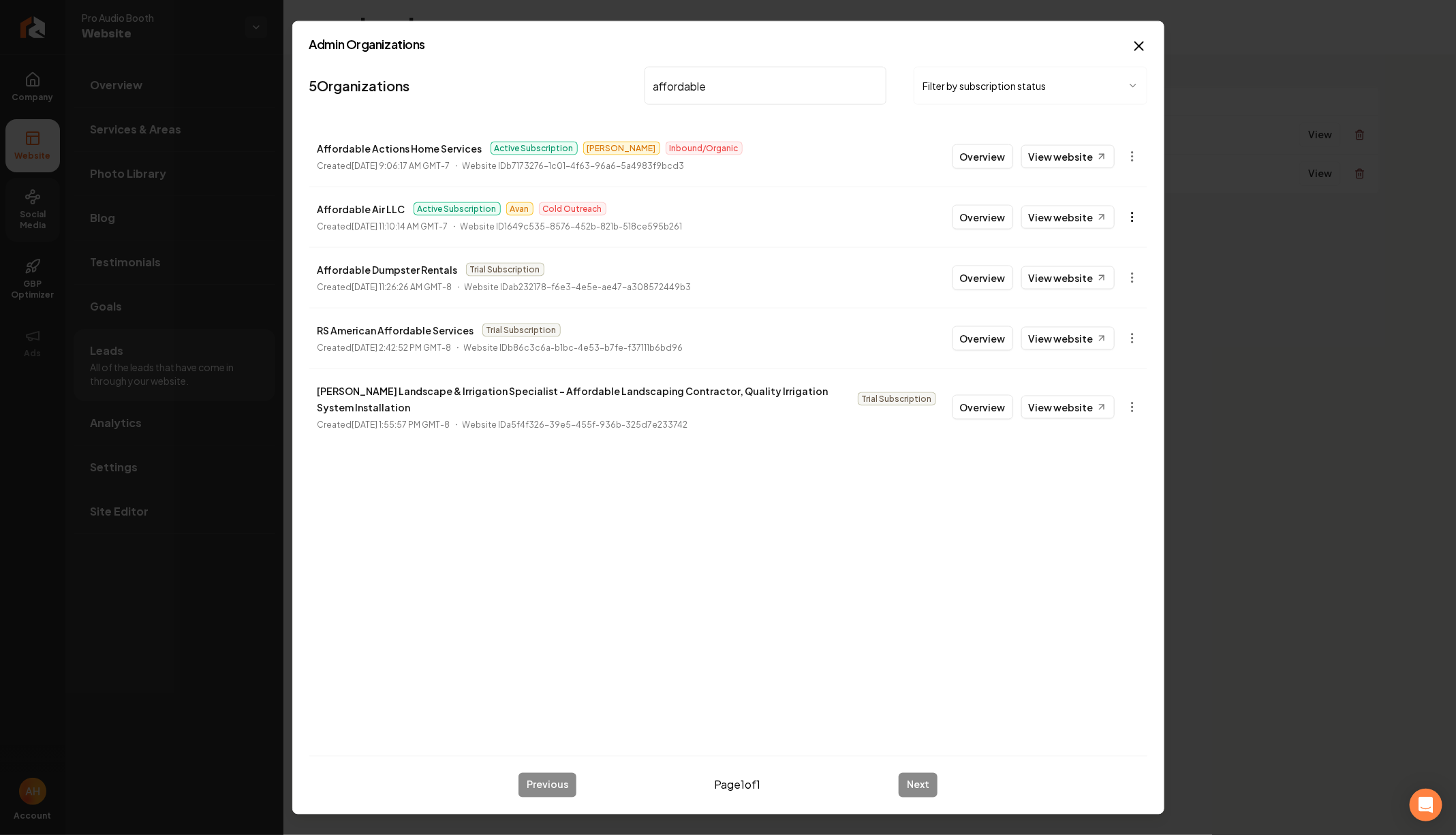
click at [1137, 222] on body "Company Website Social Media GBP Optimizer Ads Account Pro Audio Booth Website …" at bounding box center [728, 417] width 1456 height 835
click at [1098, 331] on link "View in Stripe" at bounding box center [1100, 334] width 86 height 22
click at [368, 201] on p "Affordable Air LLC" at bounding box center [362, 209] width 88 height 16
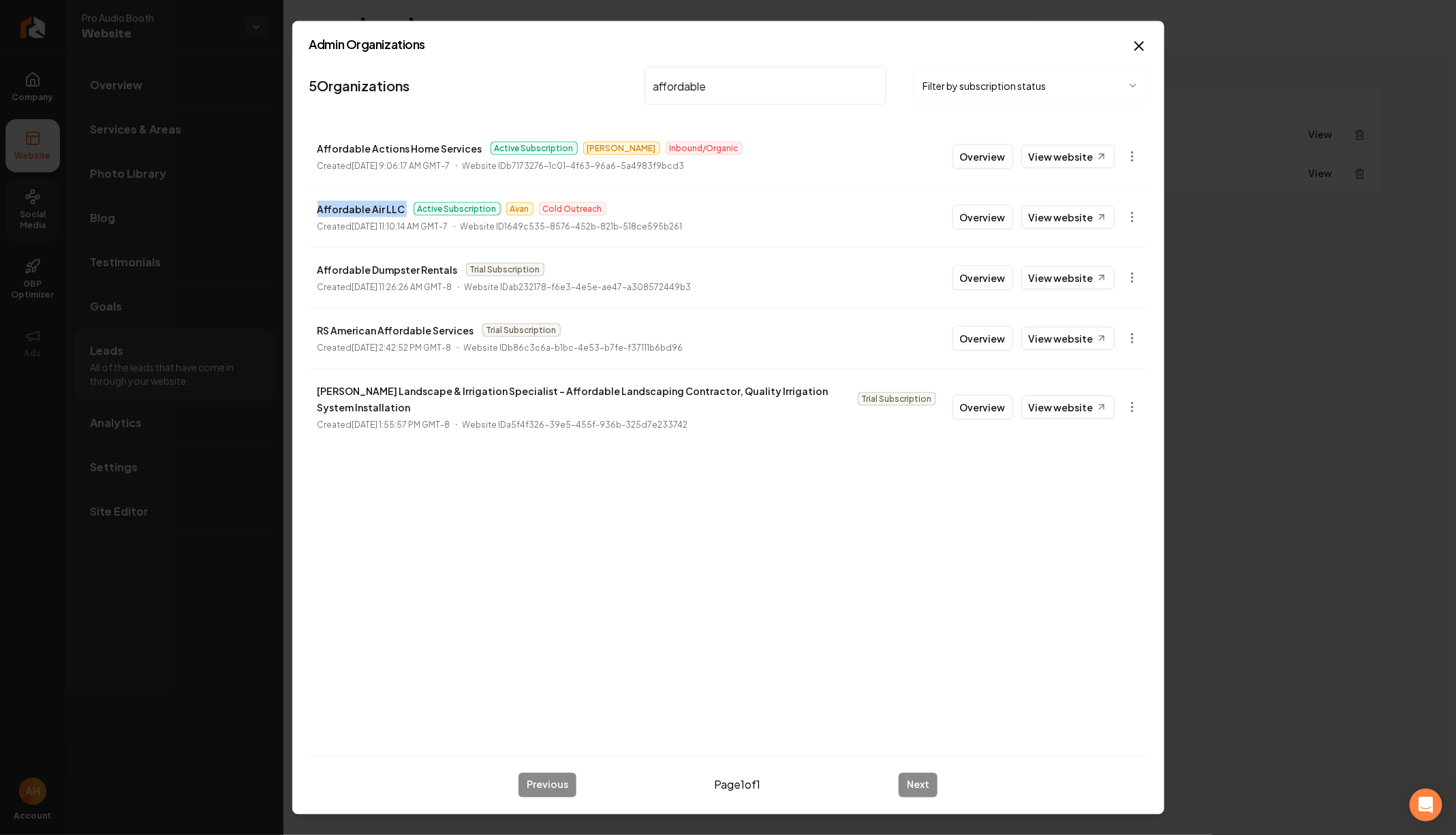
copy p "Affordable Air LLC"
click at [716, 82] on input "affordable" at bounding box center [766, 86] width 243 height 38
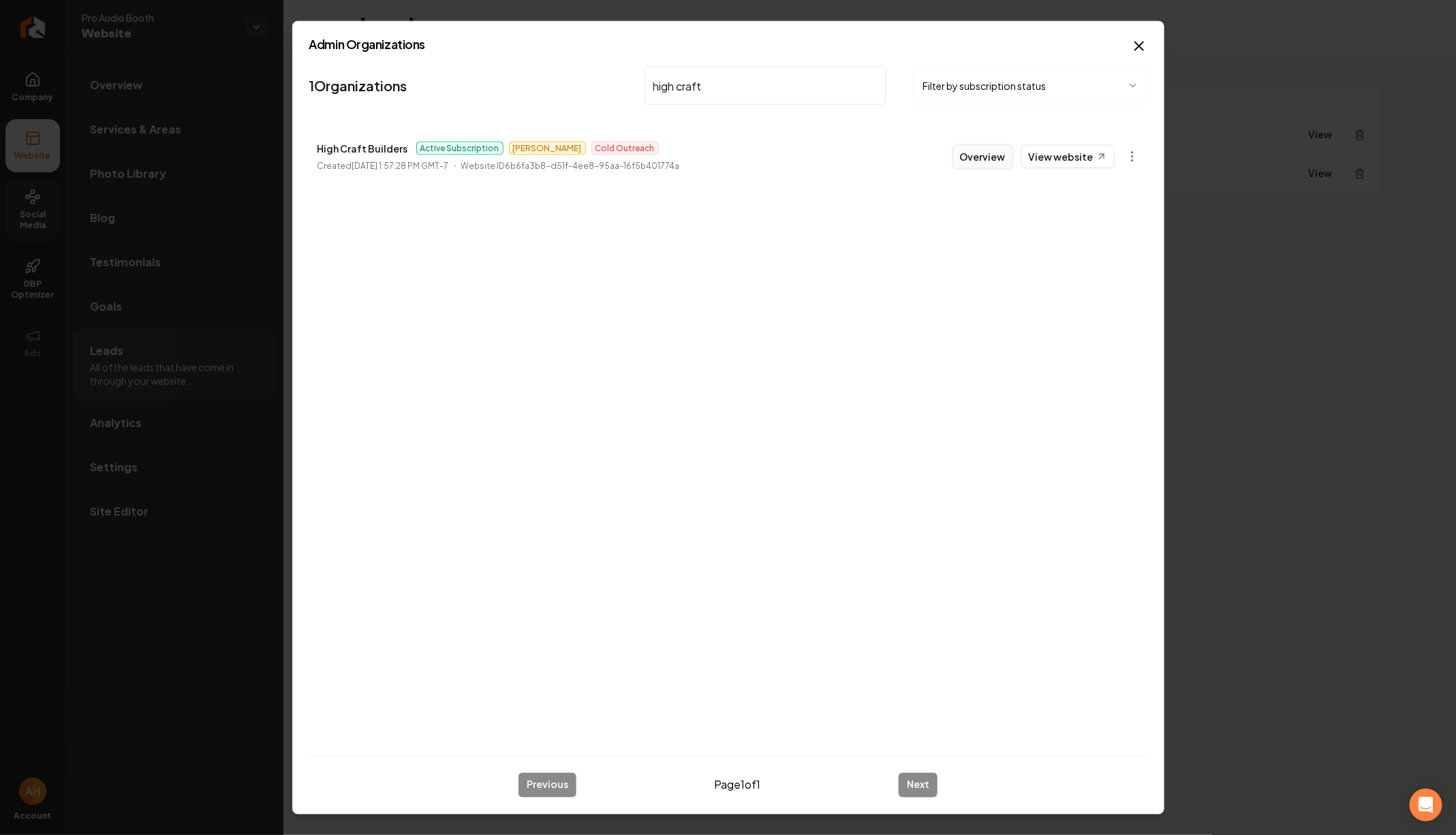
type input "high craft"
click at [984, 160] on button "Overview" at bounding box center [983, 156] width 60 height 24
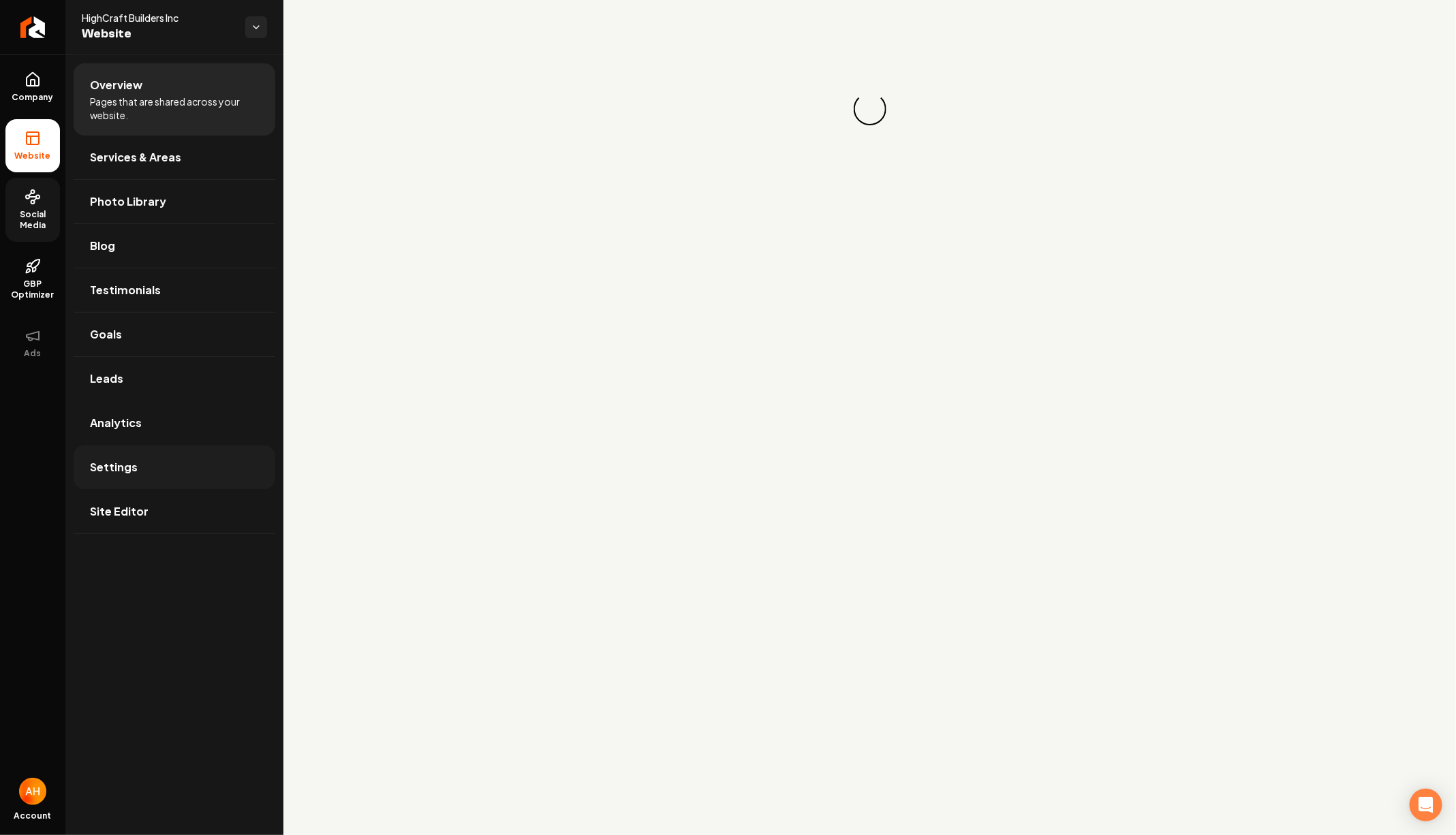
click at [156, 462] on link "Settings" at bounding box center [174, 468] width 202 height 44
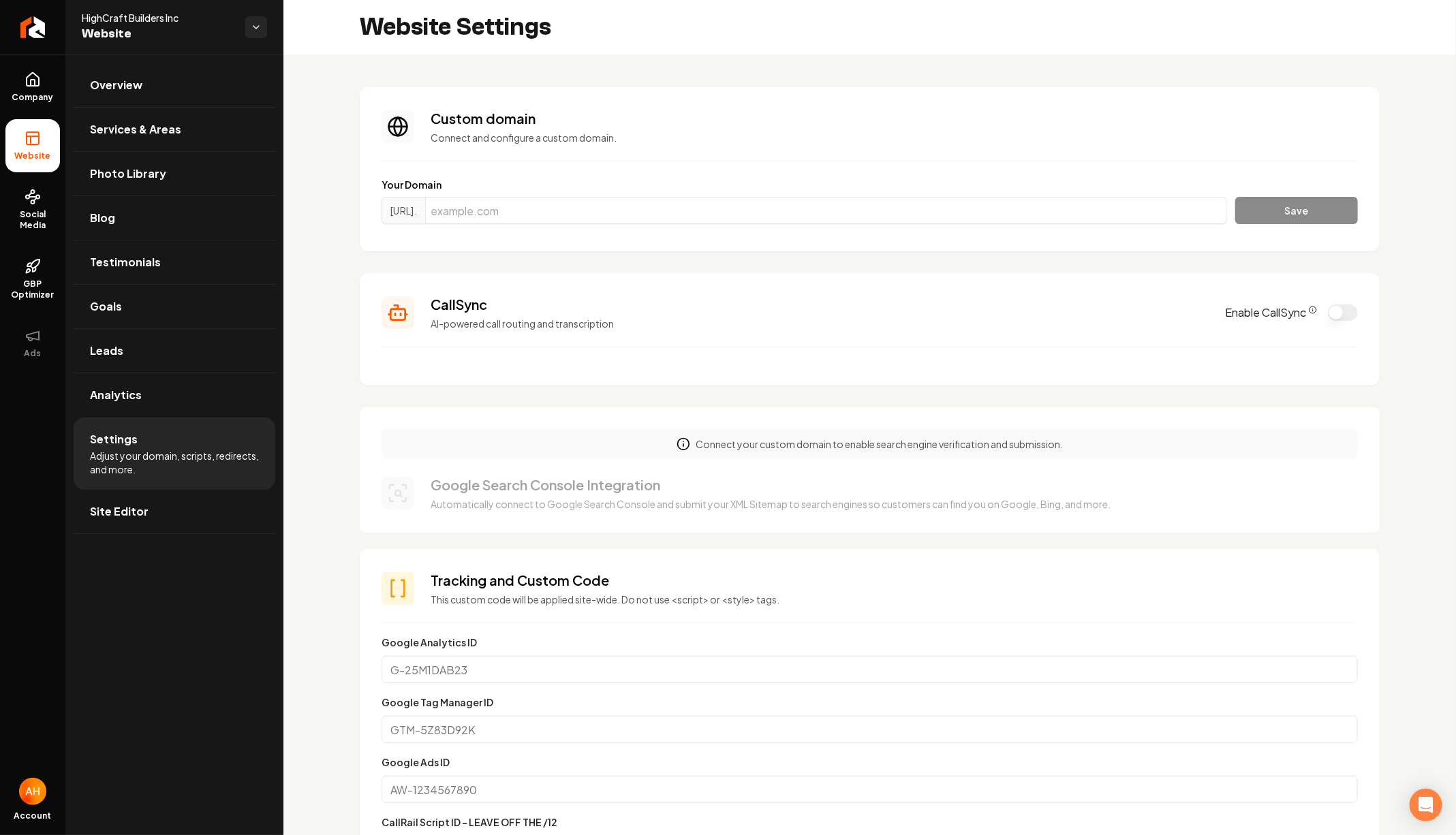
click at [555, 195] on div "Your Domain https://www. Save" at bounding box center [869, 204] width 976 height 52
click at [562, 218] on input "Main content area" at bounding box center [826, 210] width 802 height 27
paste input "highcraftbuilders.com"
type input "highcraftbuilders.com"
click at [1235, 197] on button "Save" at bounding box center [1296, 210] width 123 height 27
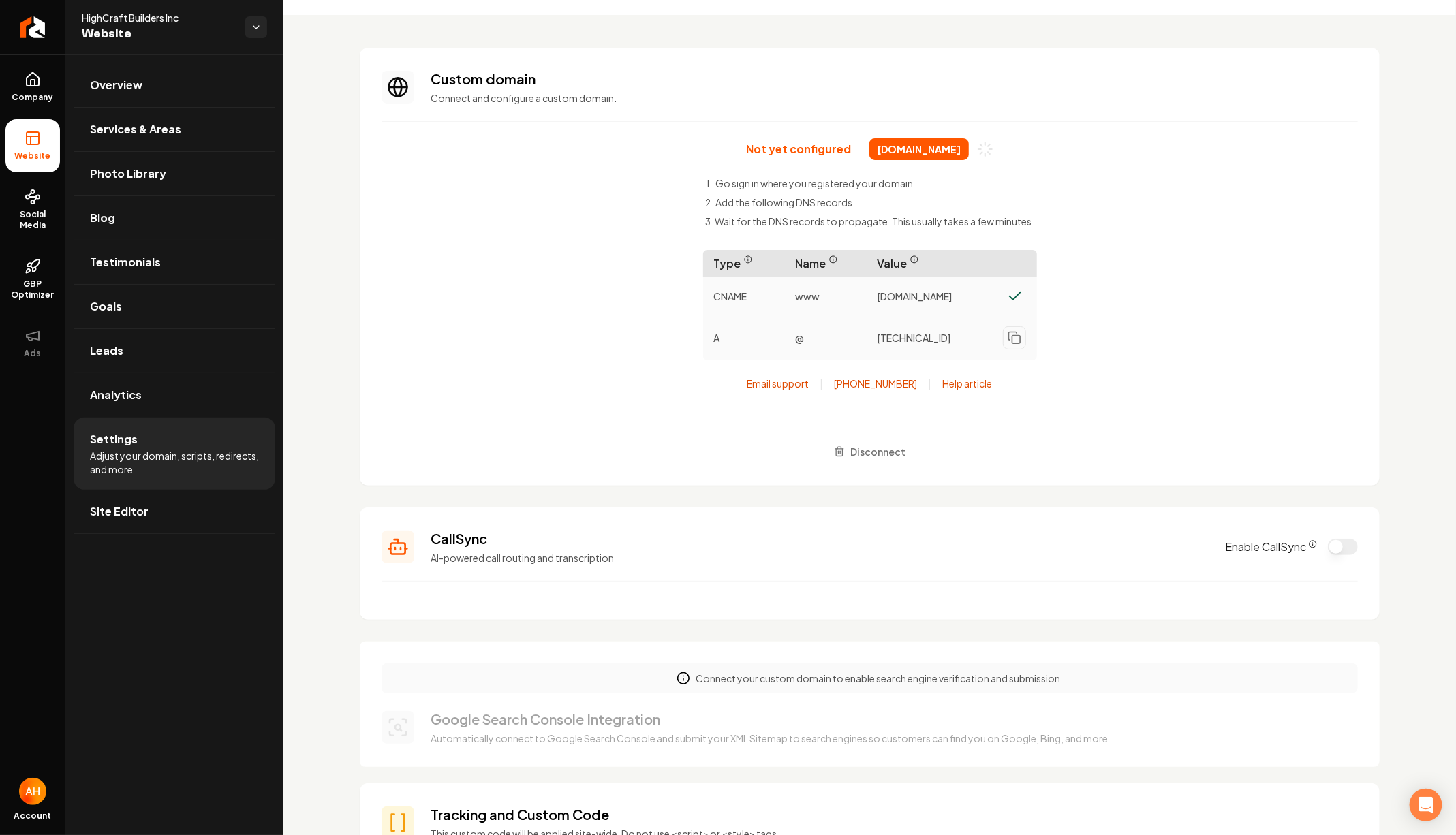
scroll to position [37, 0]
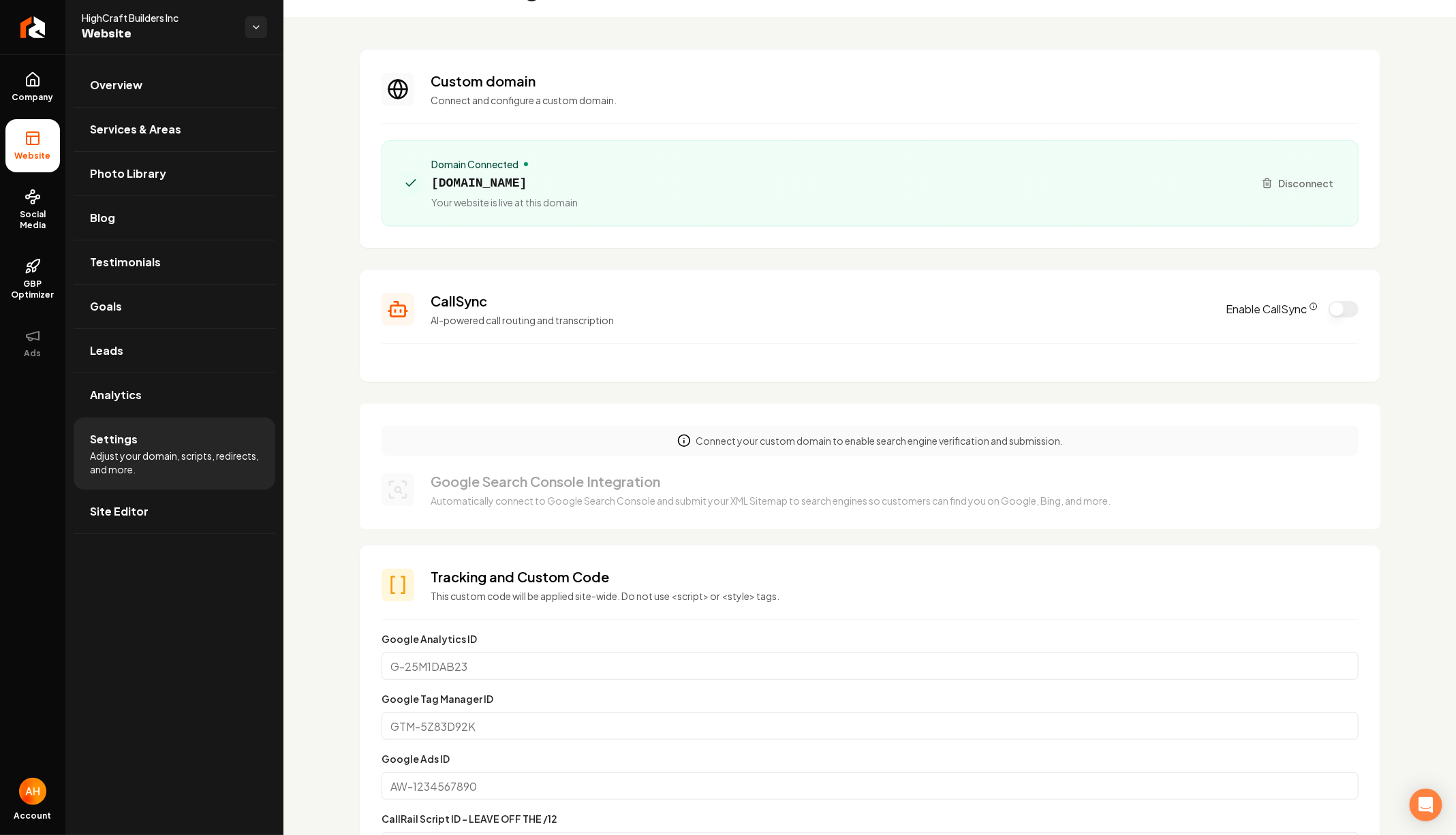
click at [518, 186] on span "highcraftbuilders.com" at bounding box center [504, 182] width 147 height 19
copy span "highcraftbuilders.com"
